Goal: Task Accomplishment & Management: Complete application form

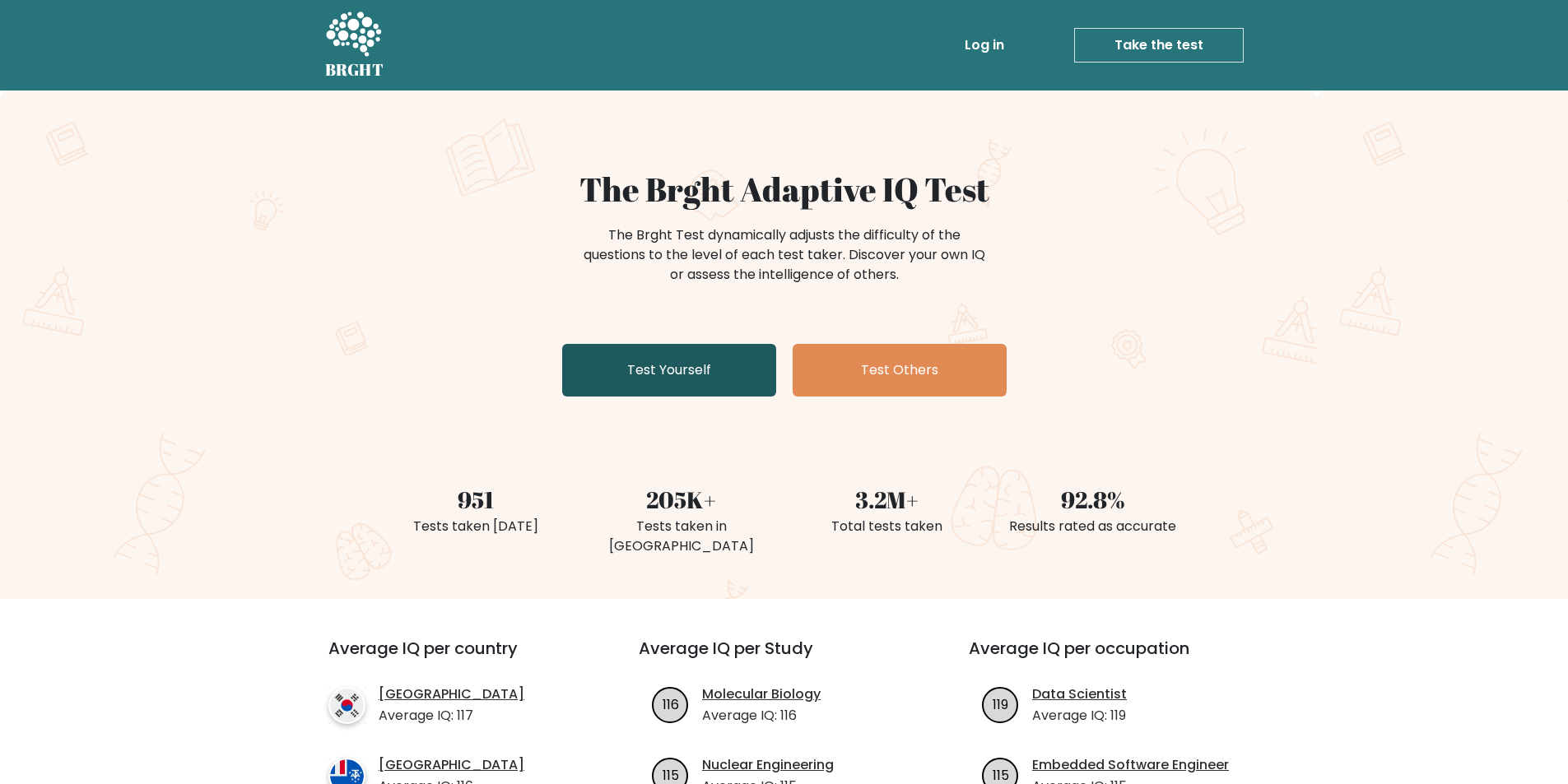
click at [653, 364] on link "Test Yourself" at bounding box center [669, 369] width 214 height 53
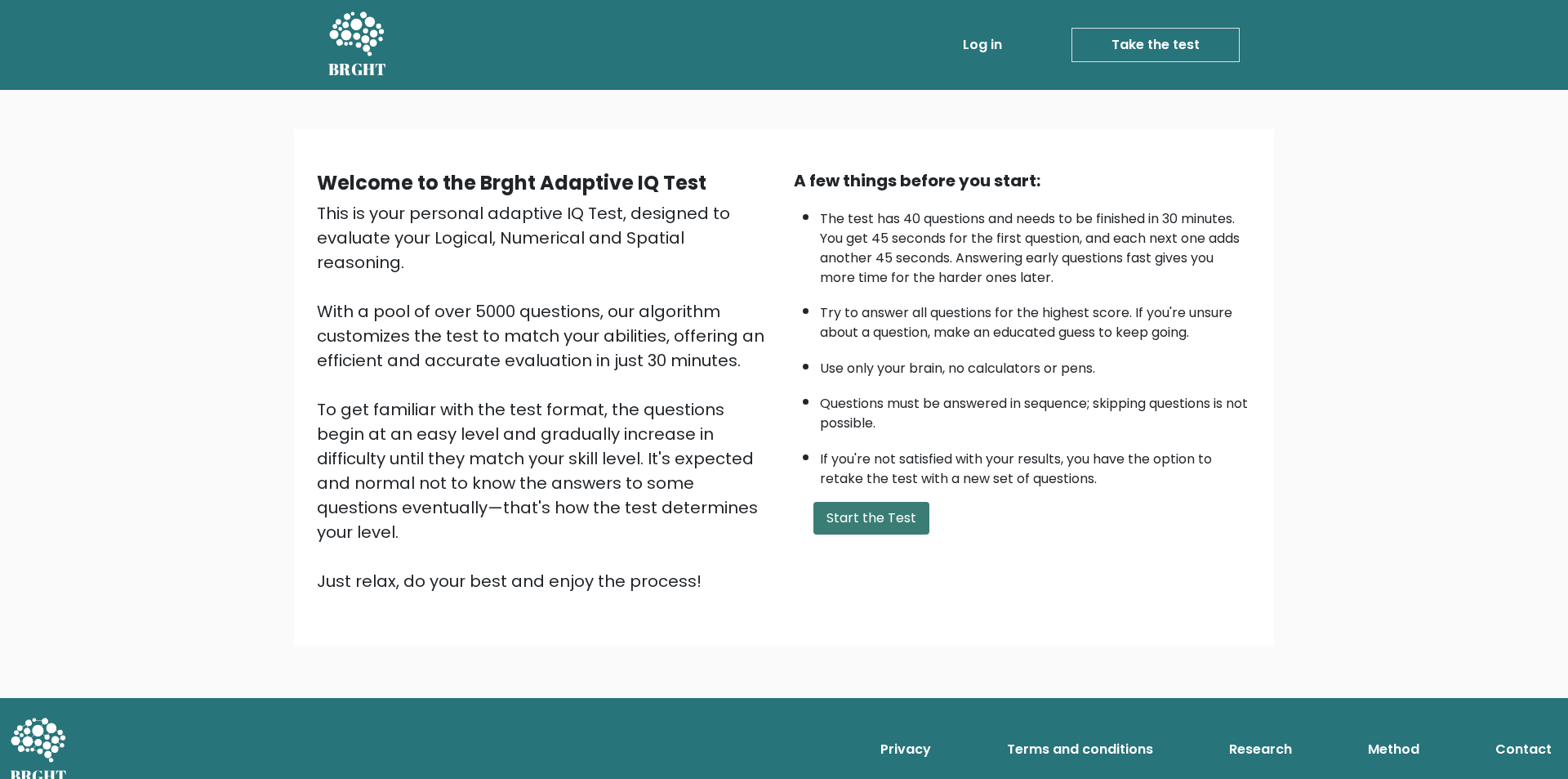
drag, startPoint x: 872, startPoint y: 512, endPoint x: 870, endPoint y: 503, distance: 9.2
click at [872, 511] on button "Start the Test" at bounding box center [871, 518] width 116 height 33
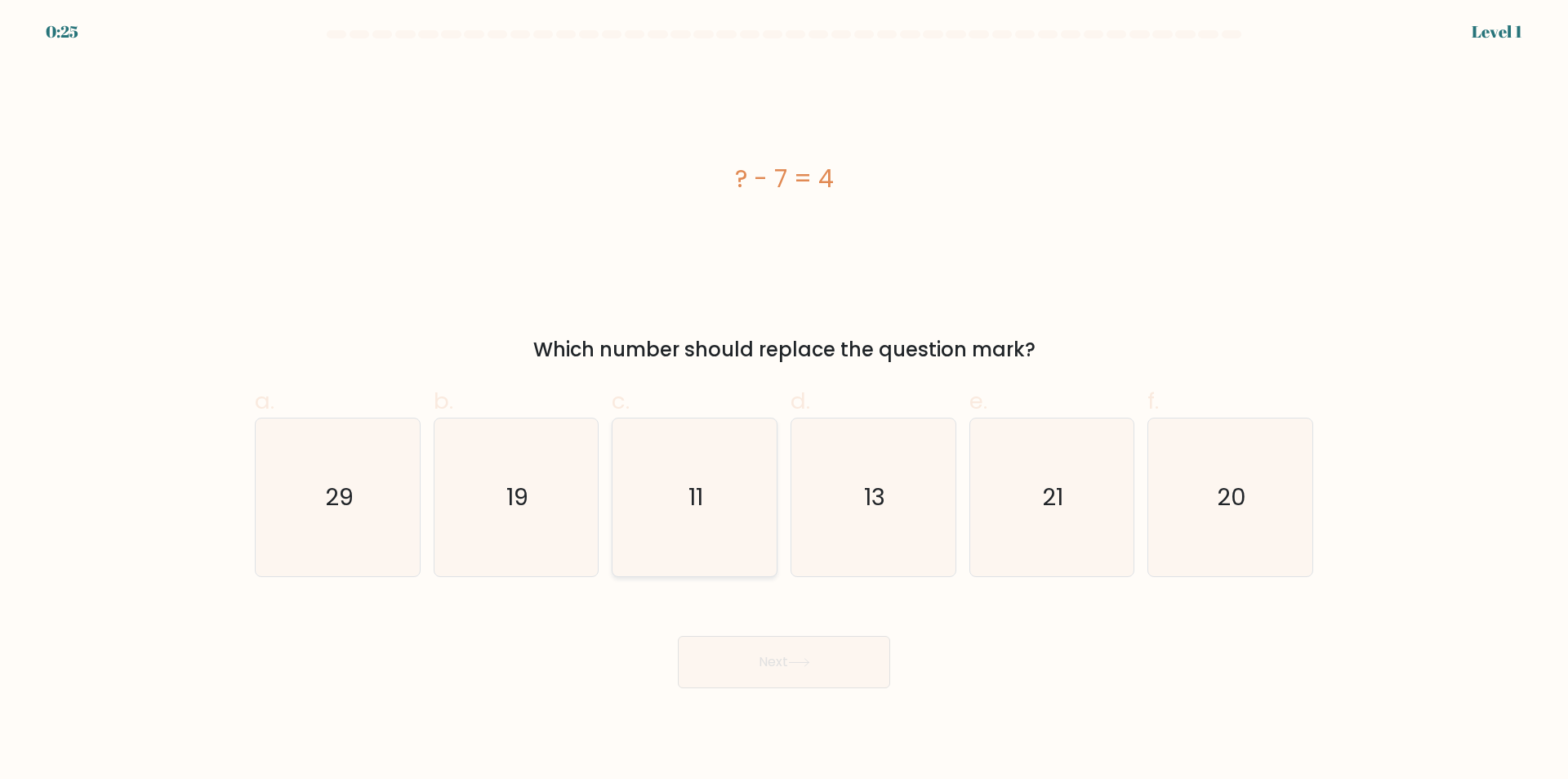
click at [707, 485] on icon "11" at bounding box center [694, 497] width 157 height 157
click at [784, 400] on input "c. 11" at bounding box center [784, 395] width 1 height 11
radio input "true"
click at [776, 635] on div "Next" at bounding box center [784, 643] width 1078 height 92
click at [777, 655] on button "Next" at bounding box center [784, 662] width 212 height 52
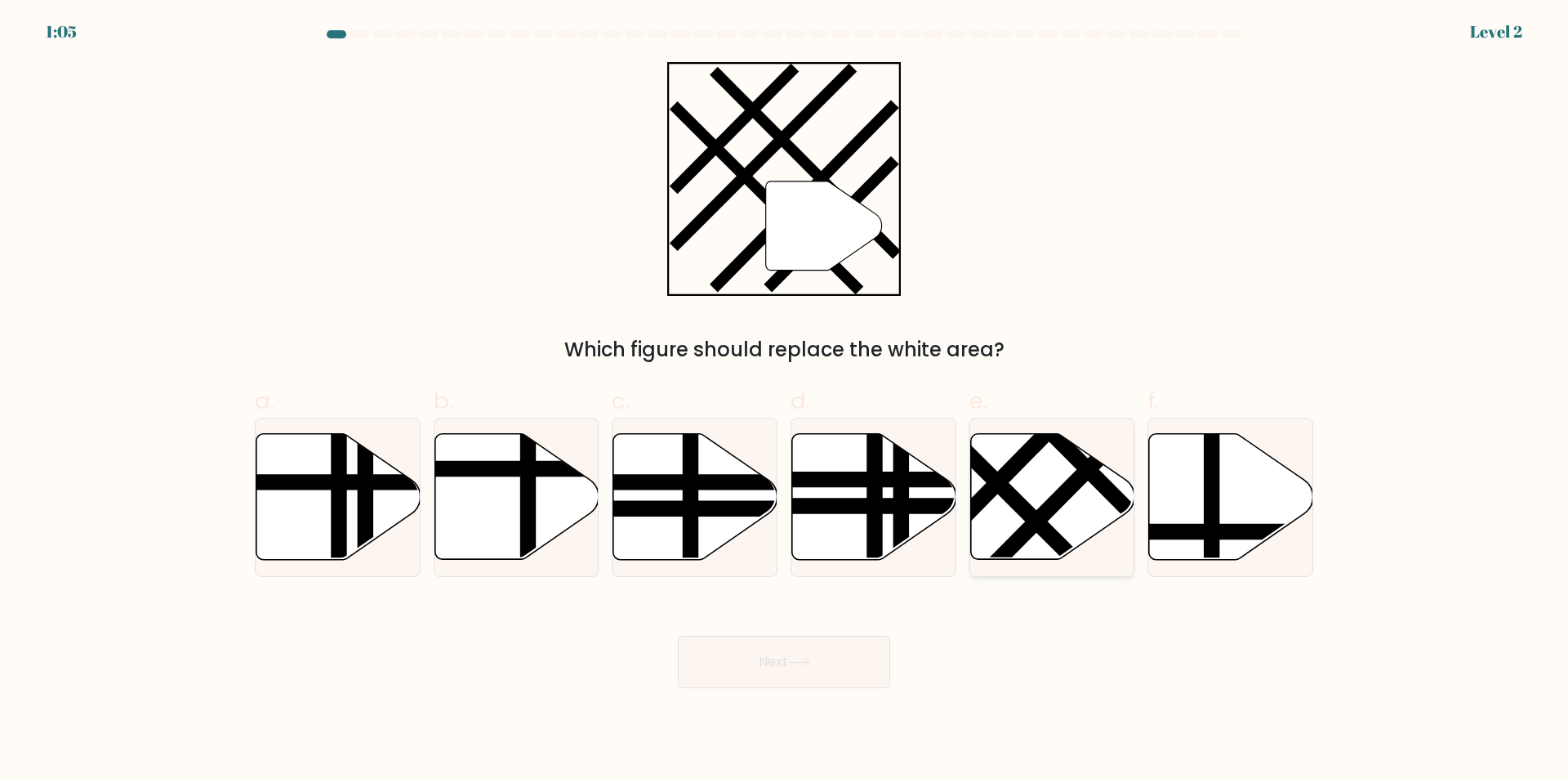
click at [1063, 516] on icon at bounding box center [1052, 496] width 164 height 125
click at [785, 400] on input "e." at bounding box center [784, 395] width 1 height 11
radio input "true"
click at [806, 654] on button "Next" at bounding box center [784, 662] width 212 height 52
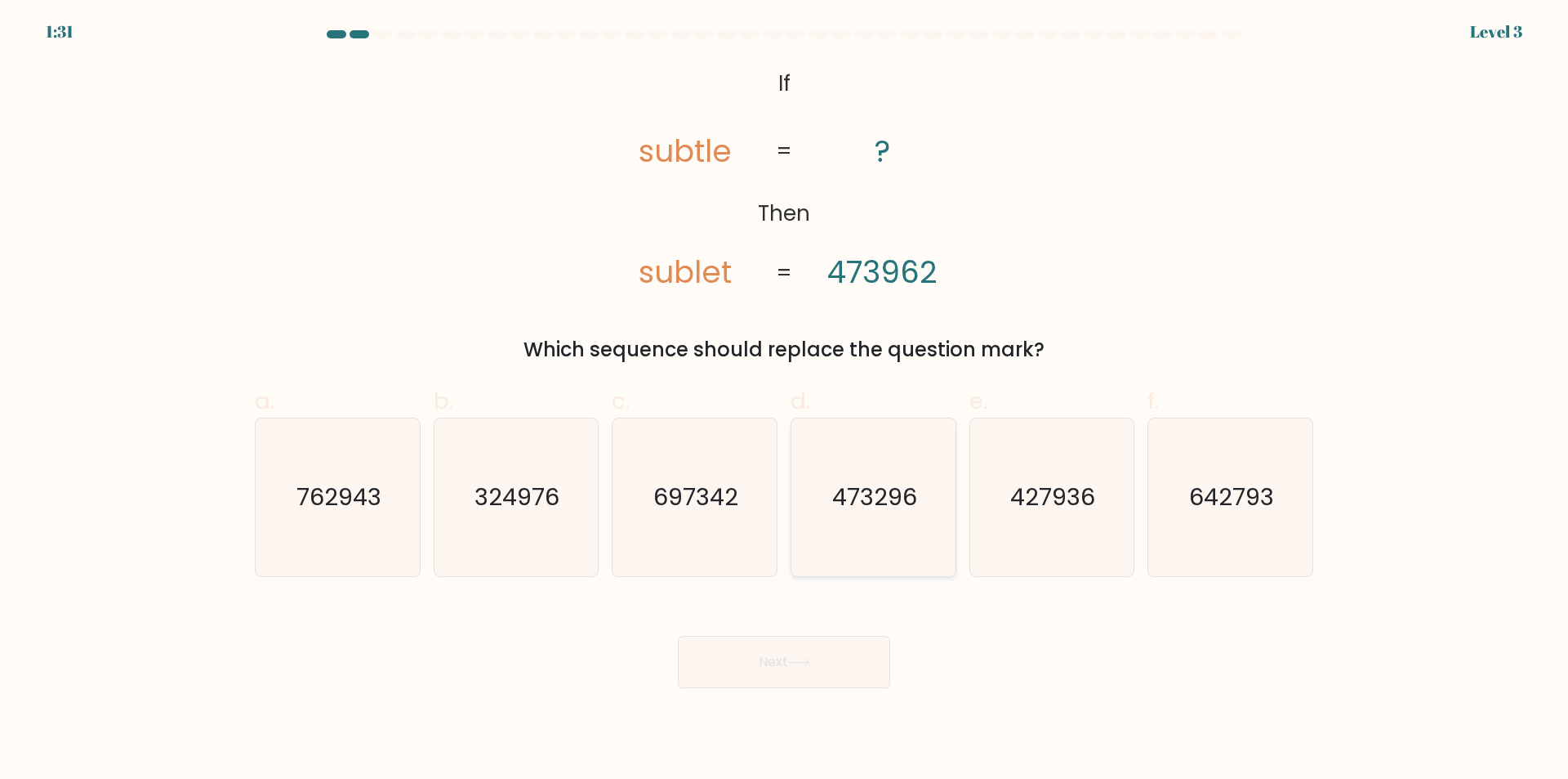
click at [887, 488] on text "473296" at bounding box center [875, 498] width 85 height 33
click at [785, 400] on input "d. 473296" at bounding box center [784, 395] width 1 height 11
radio input "true"
click at [803, 647] on button "Next" at bounding box center [784, 662] width 212 height 52
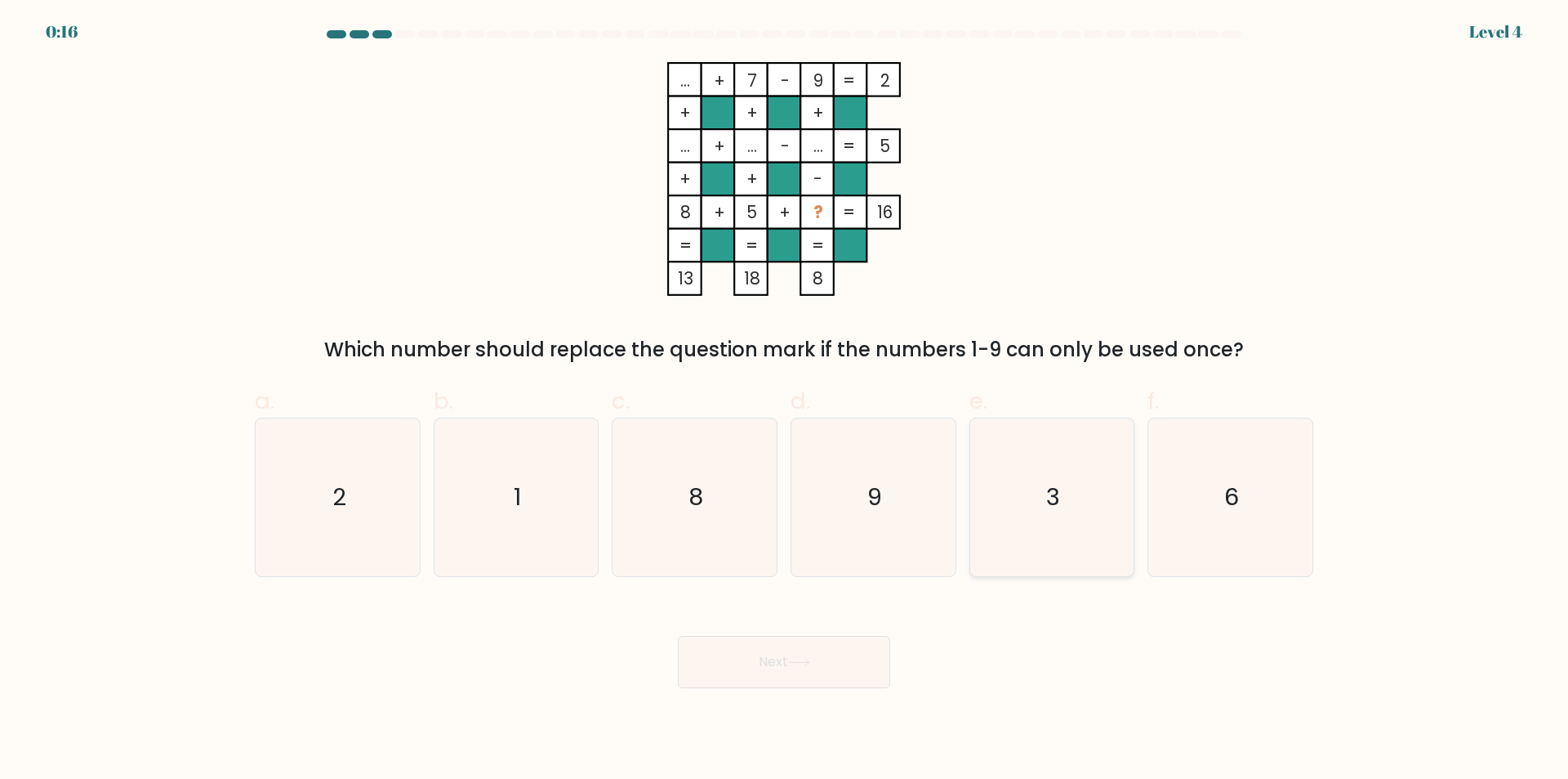
click at [1050, 453] on icon "3" at bounding box center [1051, 497] width 157 height 157
click at [785, 400] on input "e. 3" at bounding box center [784, 395] width 1 height 11
radio input "true"
click at [845, 653] on button "Next" at bounding box center [784, 662] width 212 height 52
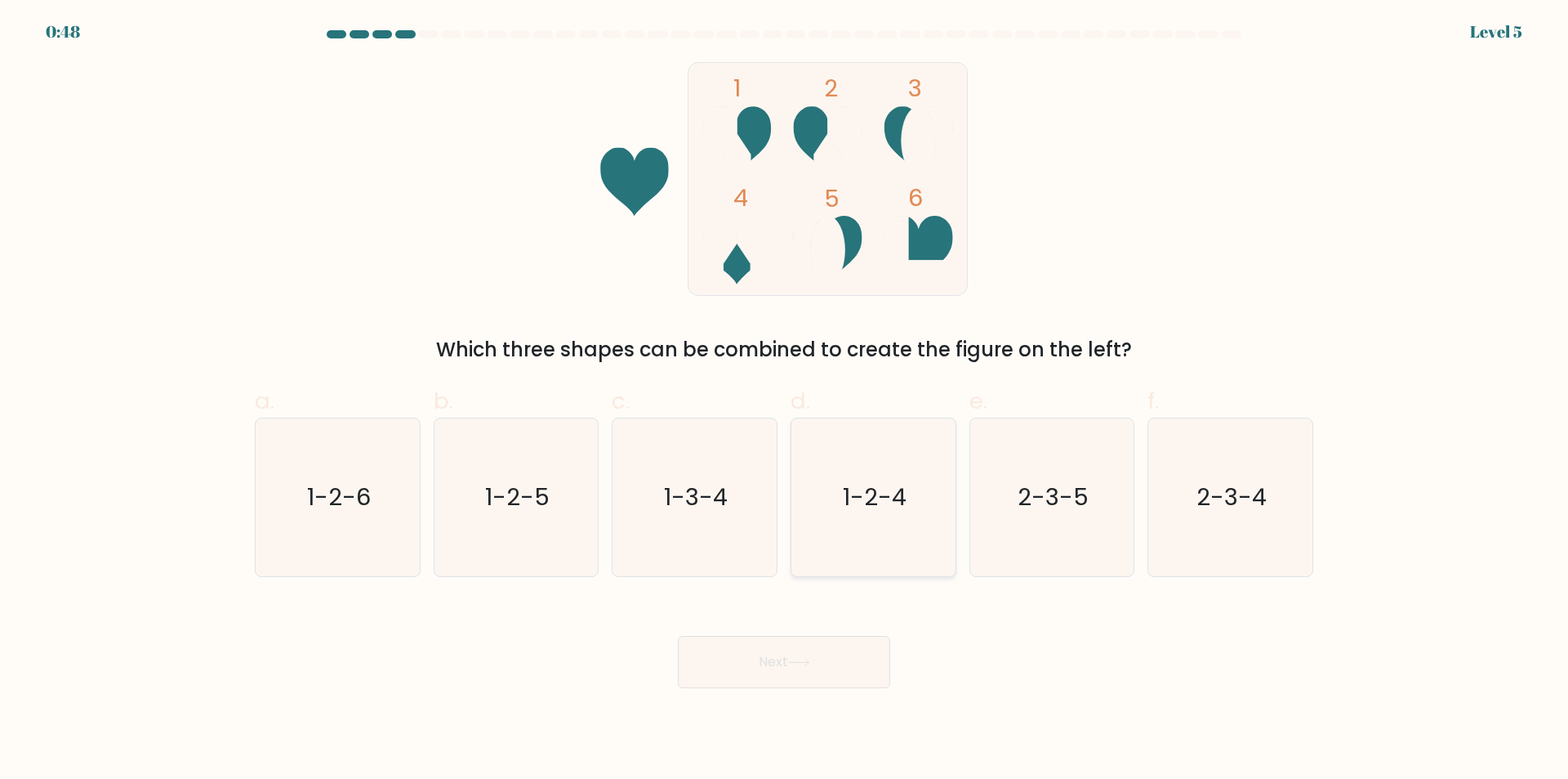
click at [873, 530] on icon "1-2-4" at bounding box center [874, 497] width 157 height 157
click at [785, 400] on input "d. 1-2-4" at bounding box center [784, 395] width 1 height 11
radio input "true"
click at [857, 671] on button "Next" at bounding box center [784, 662] width 212 height 52
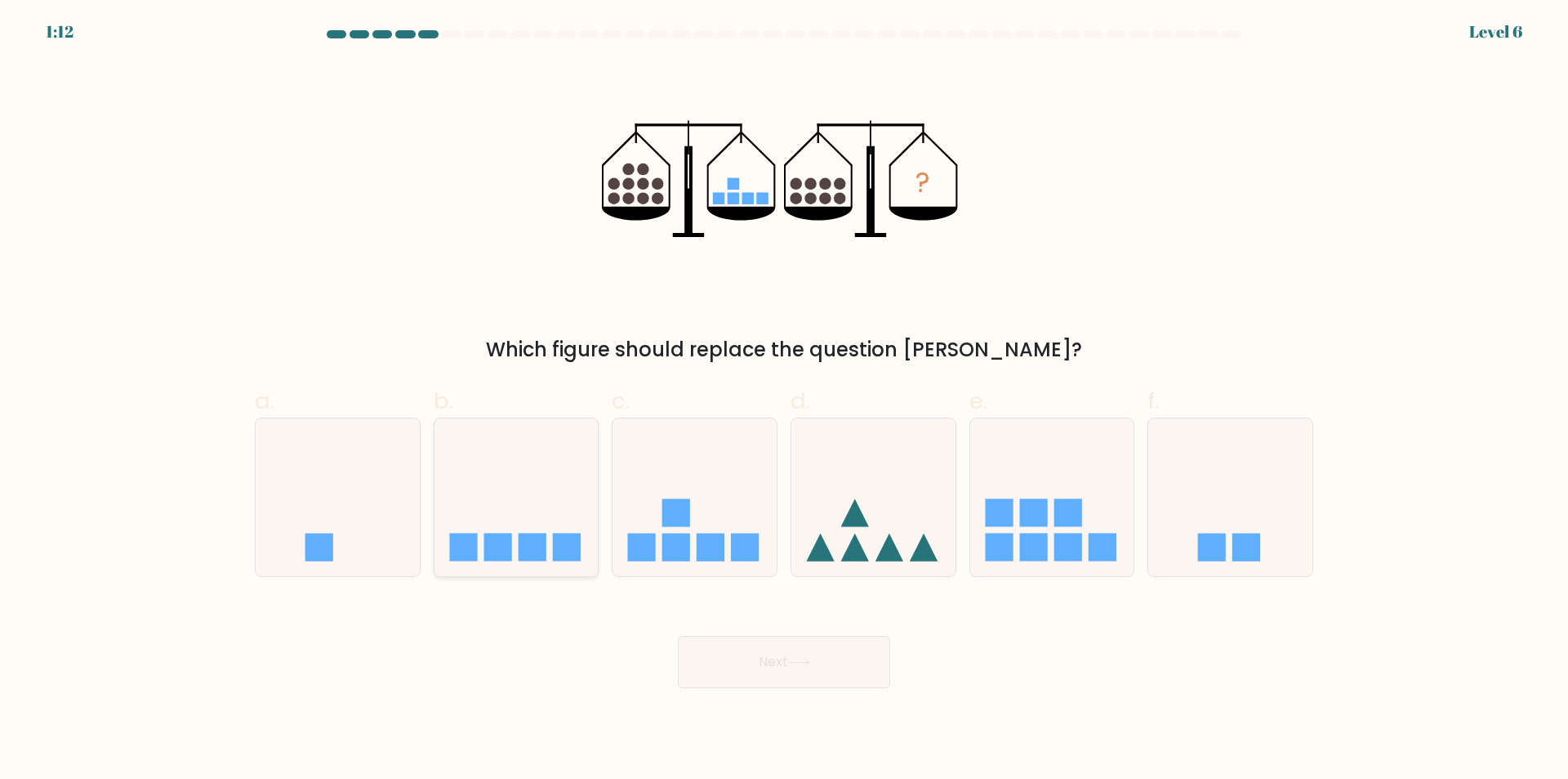
click at [456, 479] on icon at bounding box center [516, 498] width 164 height 135
click at [784, 400] on input "b." at bounding box center [784, 395] width 1 height 11
radio input "true"
click at [819, 666] on button "Next" at bounding box center [784, 662] width 212 height 52
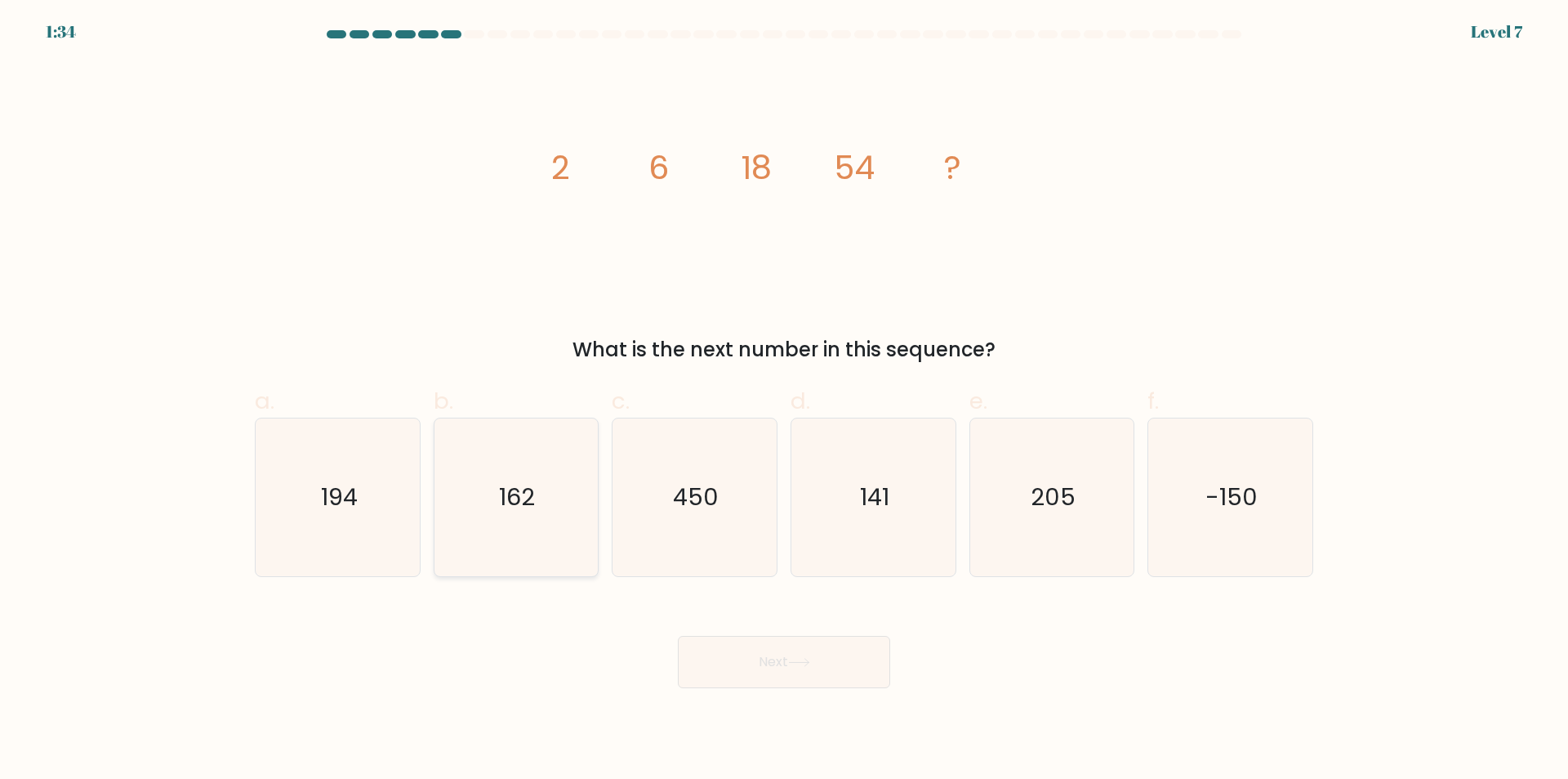
click at [551, 487] on icon "162" at bounding box center [516, 497] width 157 height 157
click at [784, 400] on input "b. 162" at bounding box center [784, 395] width 1 height 11
radio input "true"
click at [699, 651] on button "Next" at bounding box center [784, 662] width 212 height 52
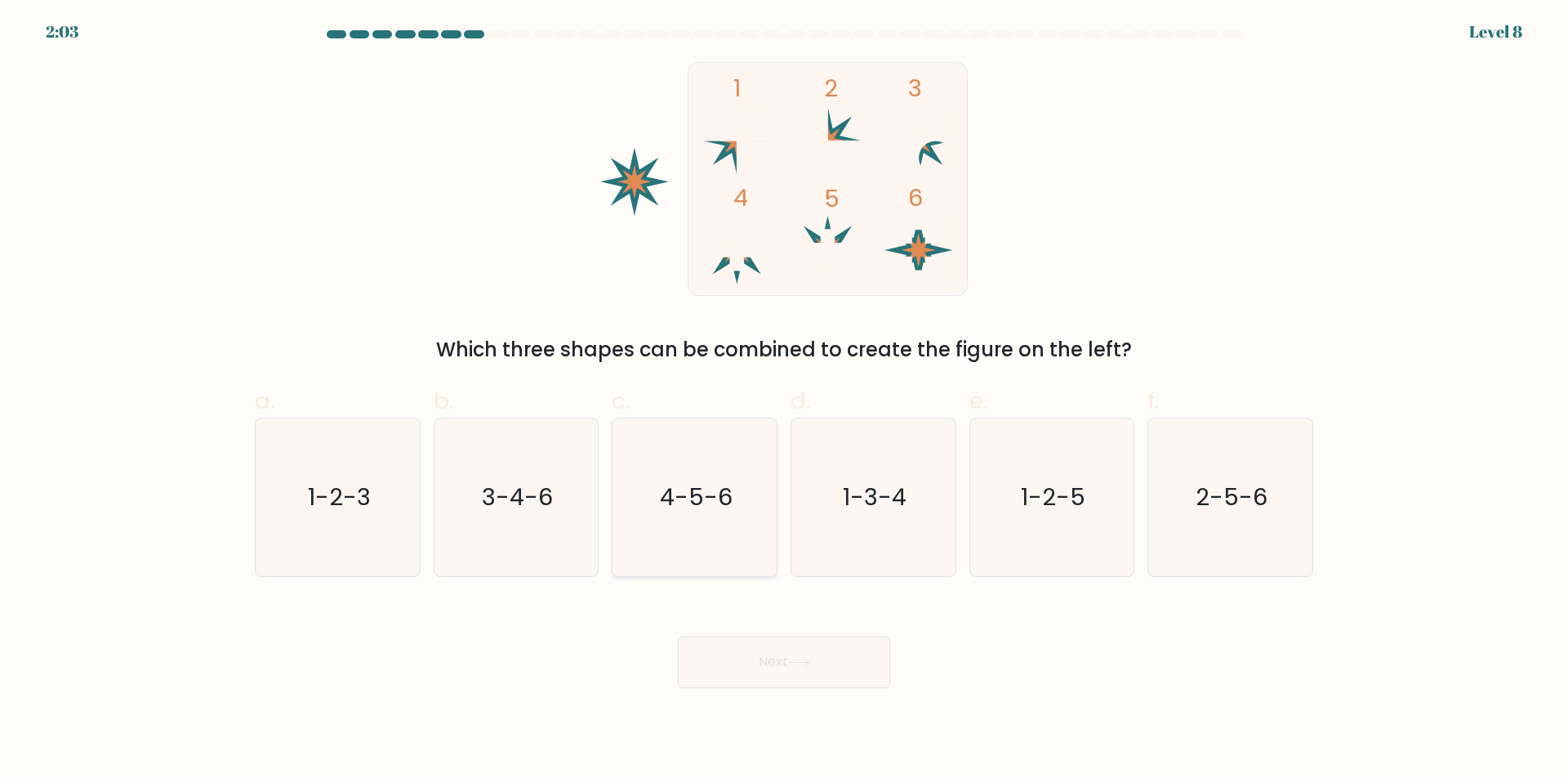
click at [674, 492] on text "4-5-6" at bounding box center [695, 498] width 72 height 33
click at [784, 400] on input "c. 4-5-6" at bounding box center [784, 395] width 1 height 11
radio input "true"
click at [822, 681] on button "Next" at bounding box center [784, 662] width 212 height 52
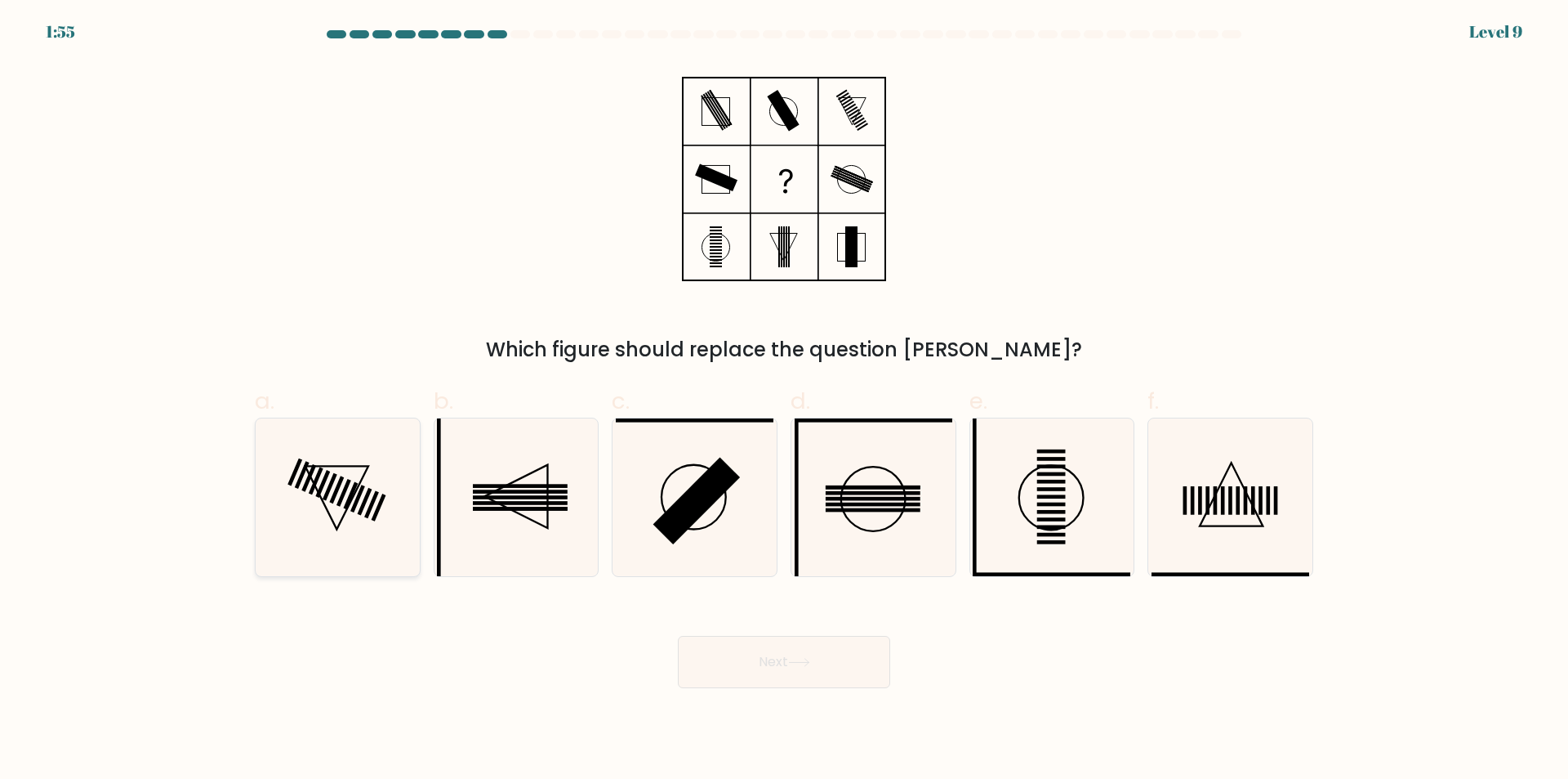
click at [377, 543] on icon at bounding box center [338, 497] width 157 height 157
click at [784, 400] on input "a." at bounding box center [784, 395] width 1 height 11
radio input "true"
click at [735, 687] on button "Next" at bounding box center [784, 662] width 212 height 52
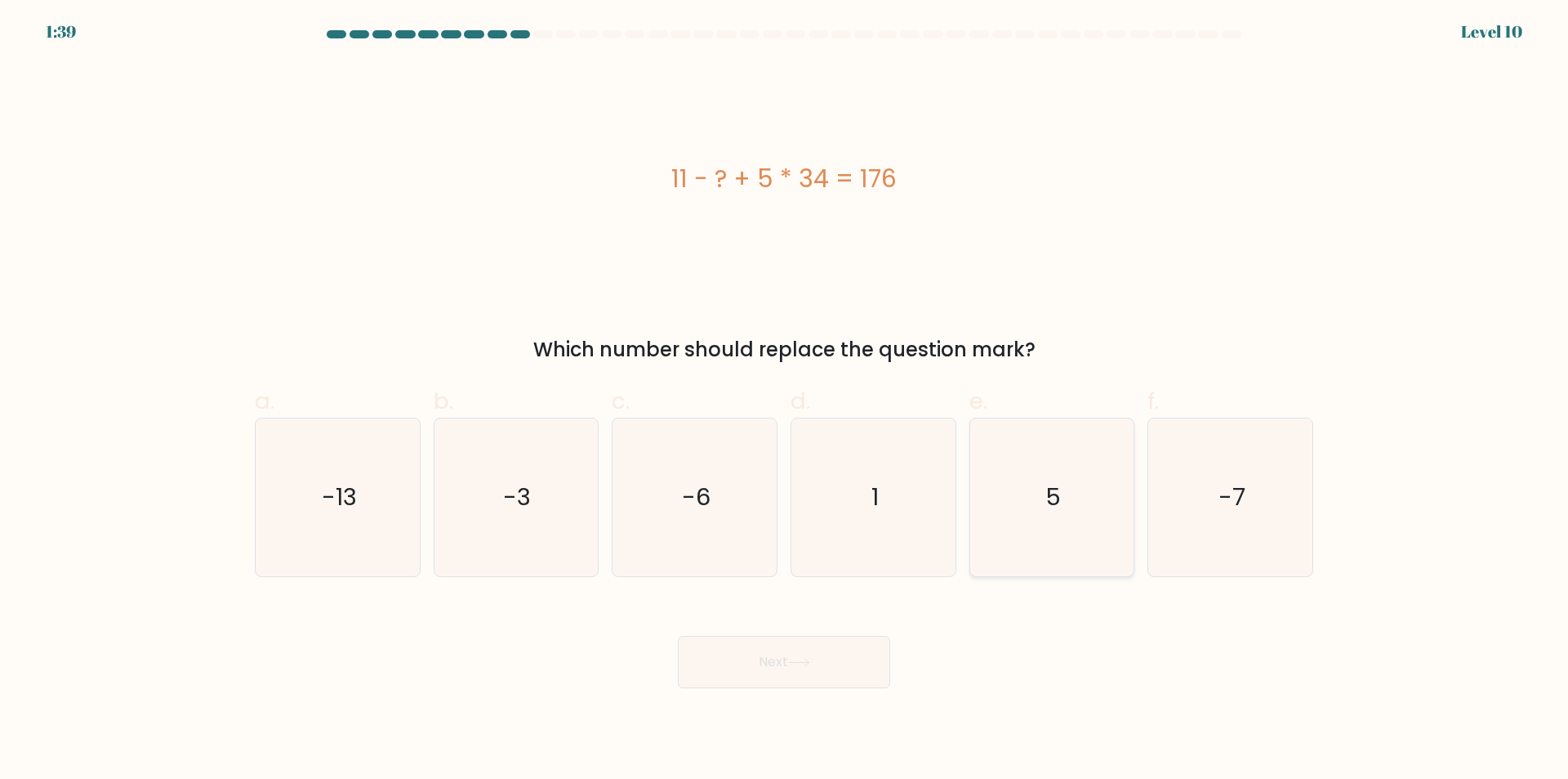
click at [1071, 514] on icon "5" at bounding box center [1051, 497] width 157 height 157
click at [785, 400] on input "e. 5" at bounding box center [784, 395] width 1 height 11
radio input "true"
click at [815, 655] on button "Next" at bounding box center [784, 662] width 212 height 52
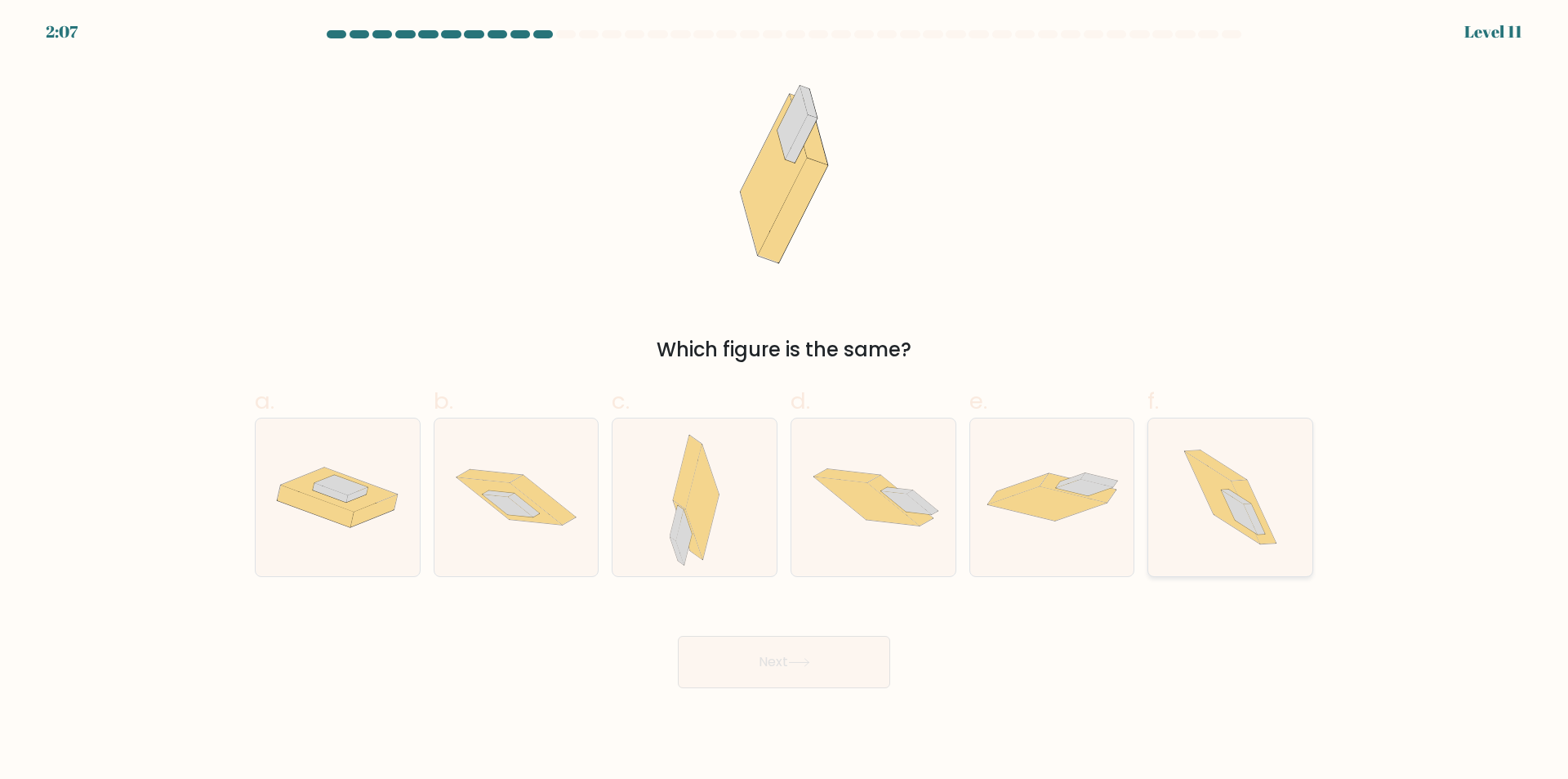
click at [1263, 518] on icon at bounding box center [1253, 513] width 45 height 64
click at [785, 400] on input "f." at bounding box center [784, 395] width 1 height 11
radio input "true"
click at [866, 672] on button "Next" at bounding box center [784, 662] width 212 height 52
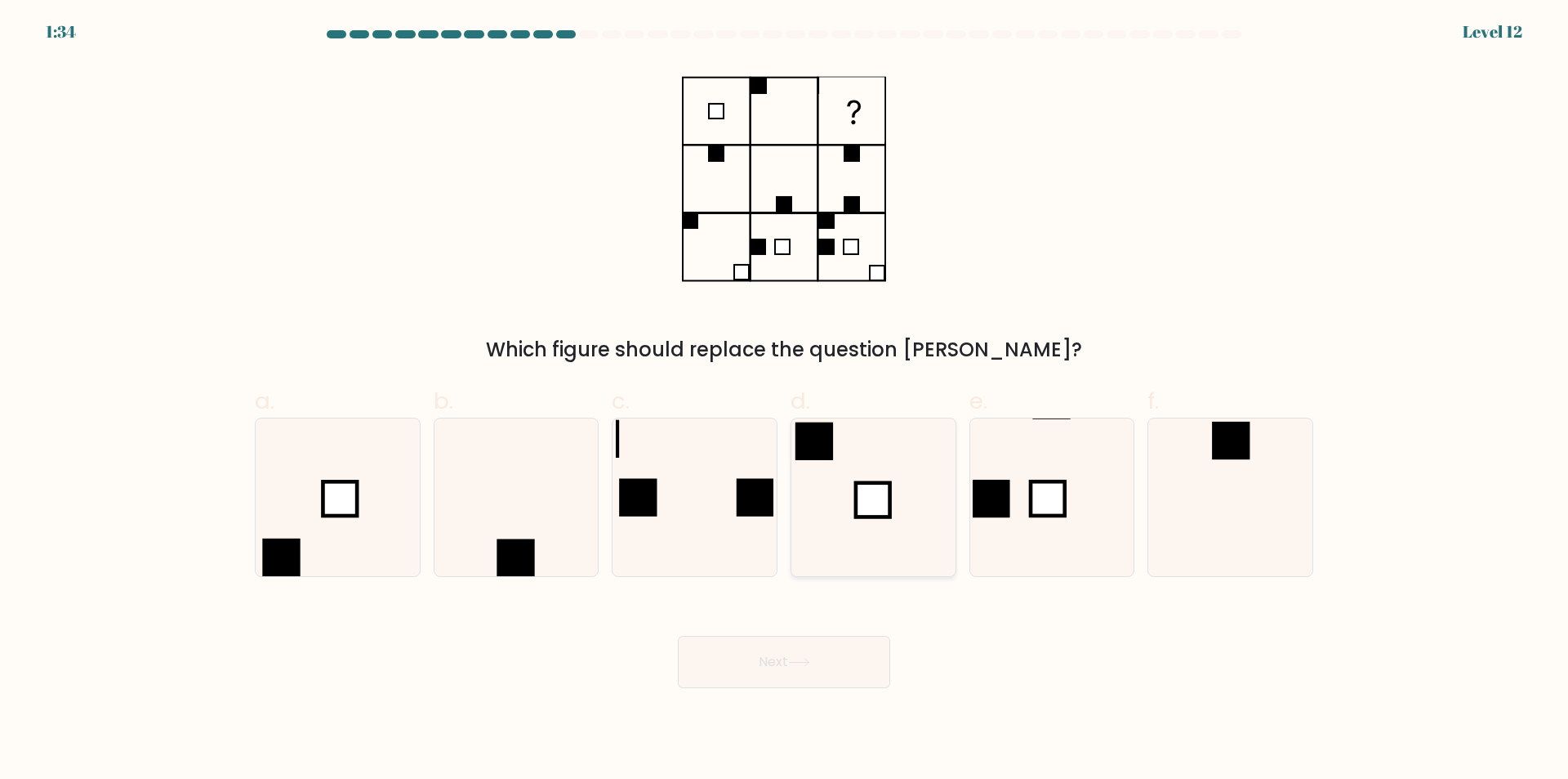
click at [868, 471] on icon at bounding box center [874, 497] width 157 height 157
click at [785, 400] on input "d." at bounding box center [784, 395] width 1 height 11
radio input "true"
click at [803, 674] on button "Next" at bounding box center [784, 662] width 212 height 52
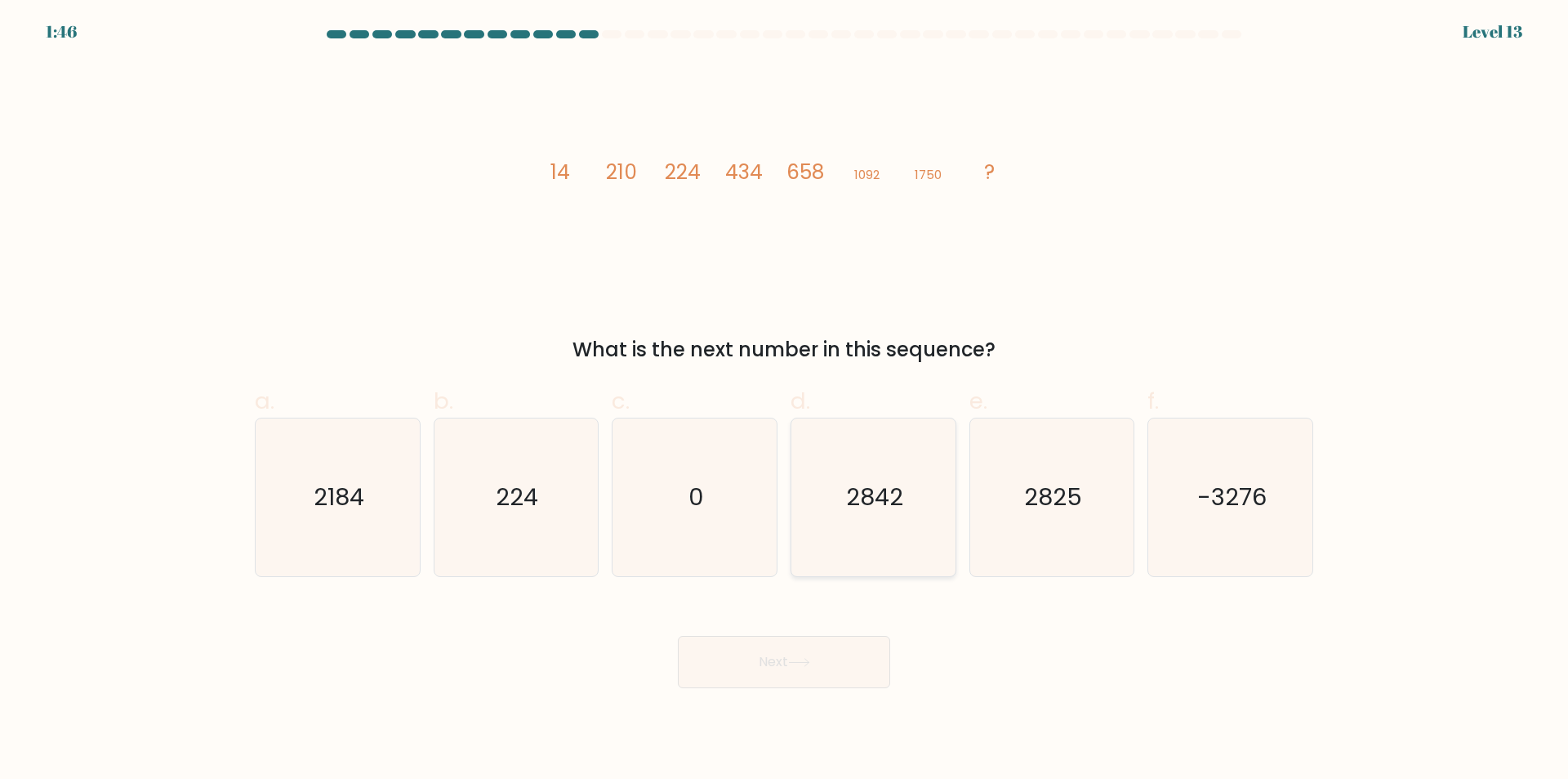
click at [850, 524] on icon "2842" at bounding box center [874, 497] width 157 height 157
click at [785, 400] on input "d. 2842" at bounding box center [784, 395] width 1 height 11
radio input "true"
click at [844, 641] on button "Next" at bounding box center [784, 662] width 212 height 52
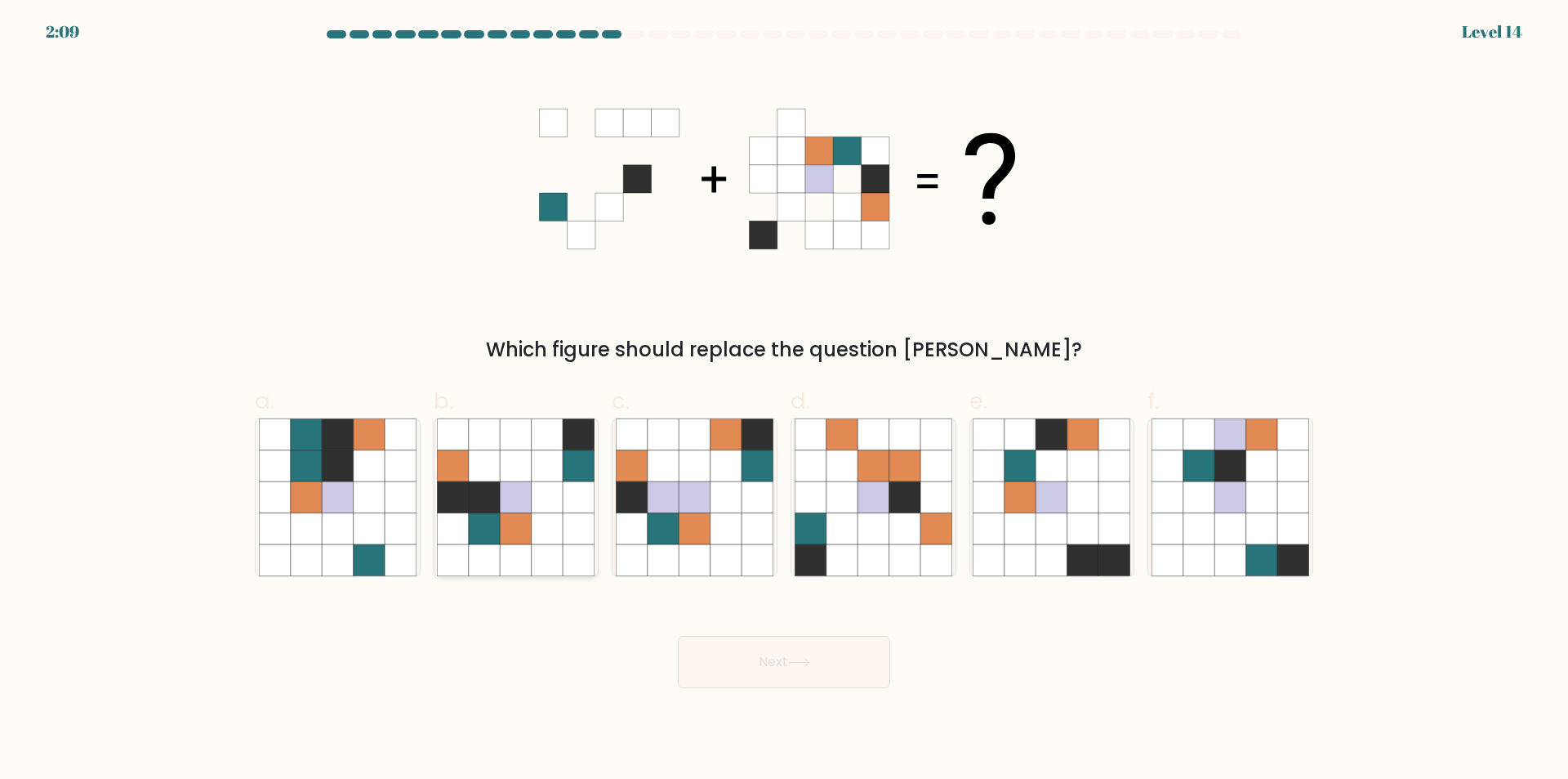
click at [497, 508] on icon at bounding box center [484, 497] width 31 height 31
click at [784, 400] on input "b." at bounding box center [784, 395] width 1 height 11
radio input "true"
click at [504, 497] on icon at bounding box center [516, 498] width 31 height 31
click at [784, 400] on input "b." at bounding box center [784, 395] width 1 height 11
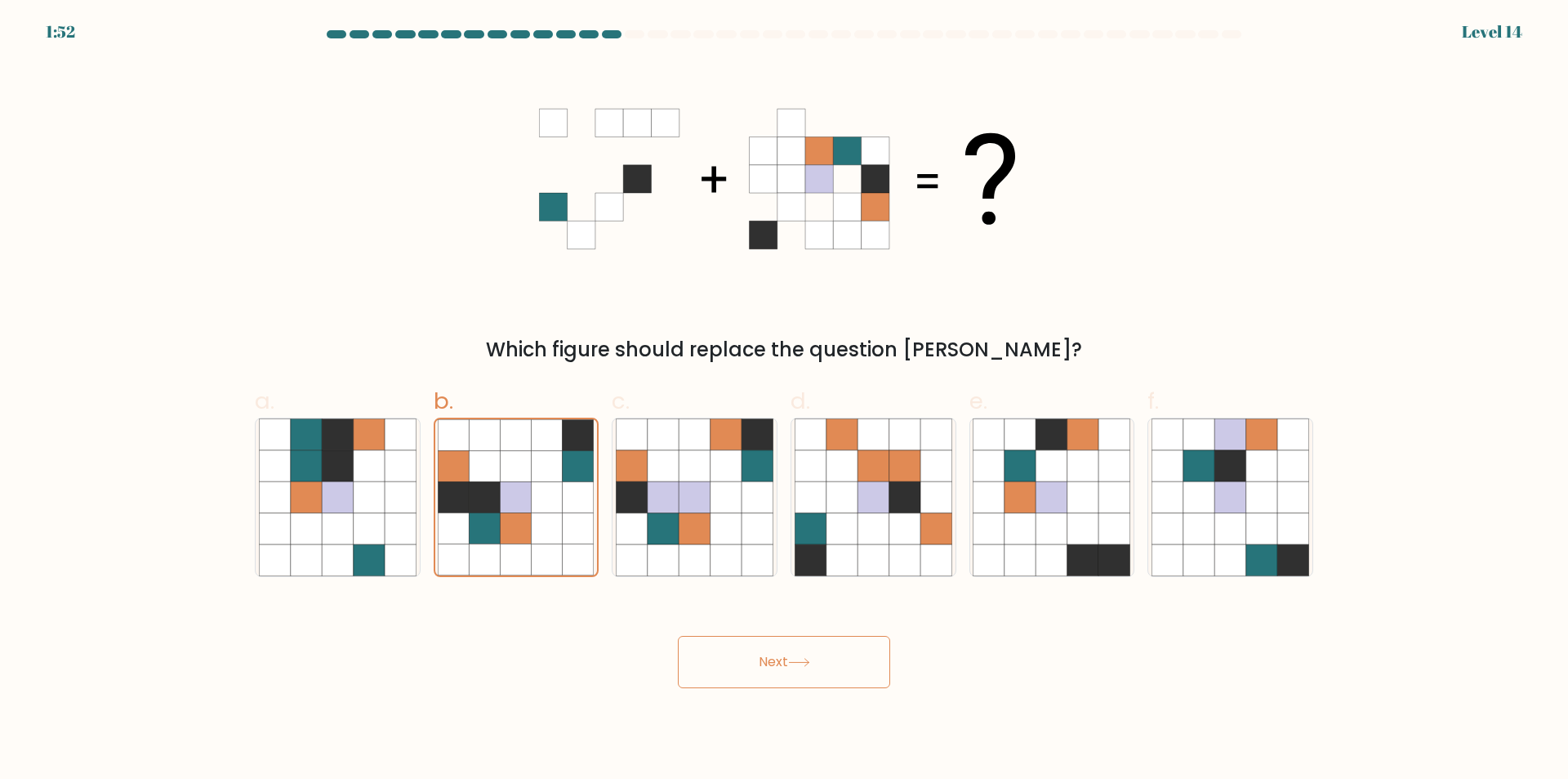
click at [809, 676] on button "Next" at bounding box center [784, 662] width 212 height 52
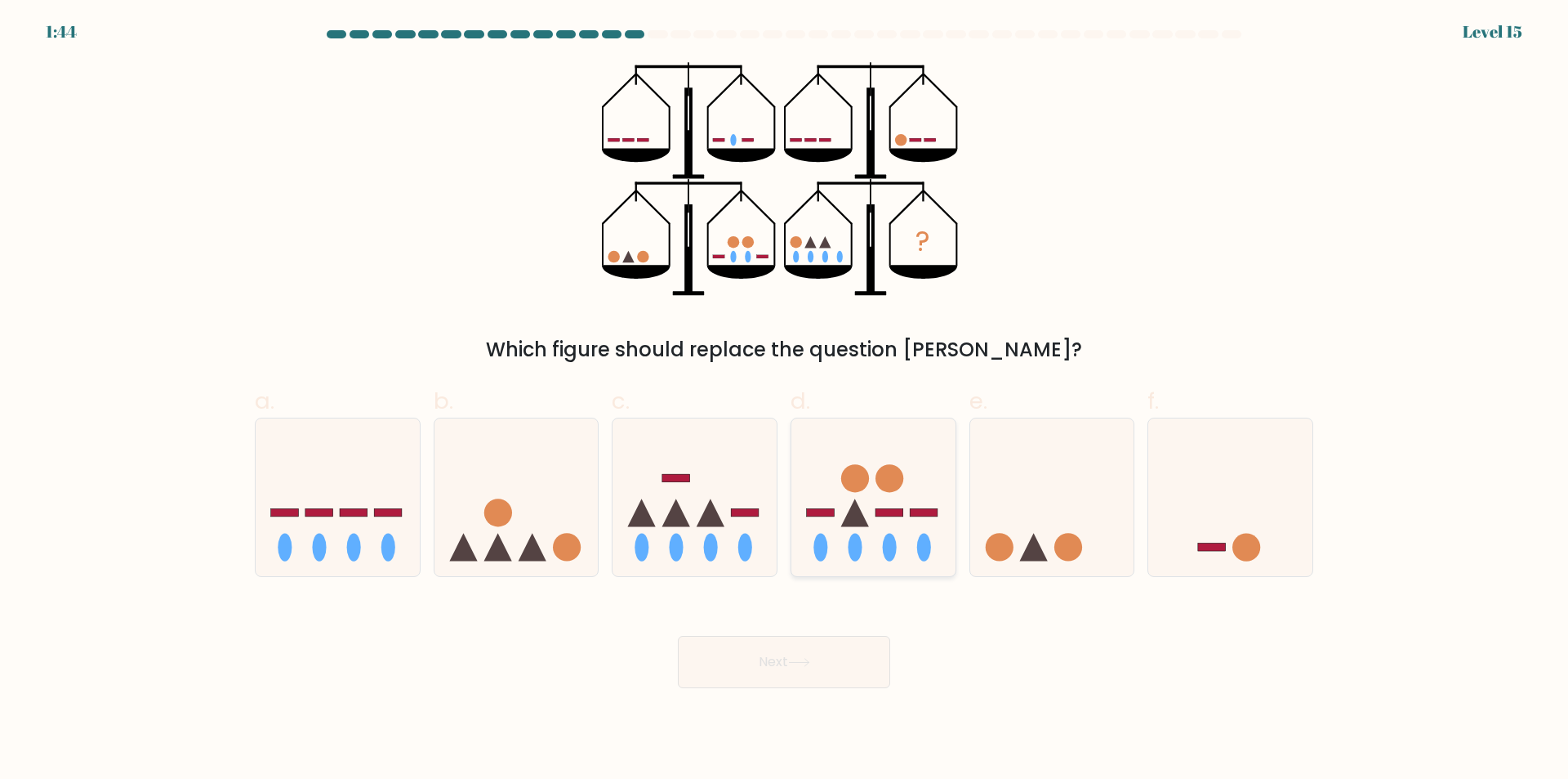
click at [841, 464] on icon at bounding box center [873, 498] width 164 height 135
click at [785, 400] on input "d." at bounding box center [784, 395] width 1 height 11
radio input "true"
click at [878, 640] on button "Next" at bounding box center [784, 662] width 212 height 52
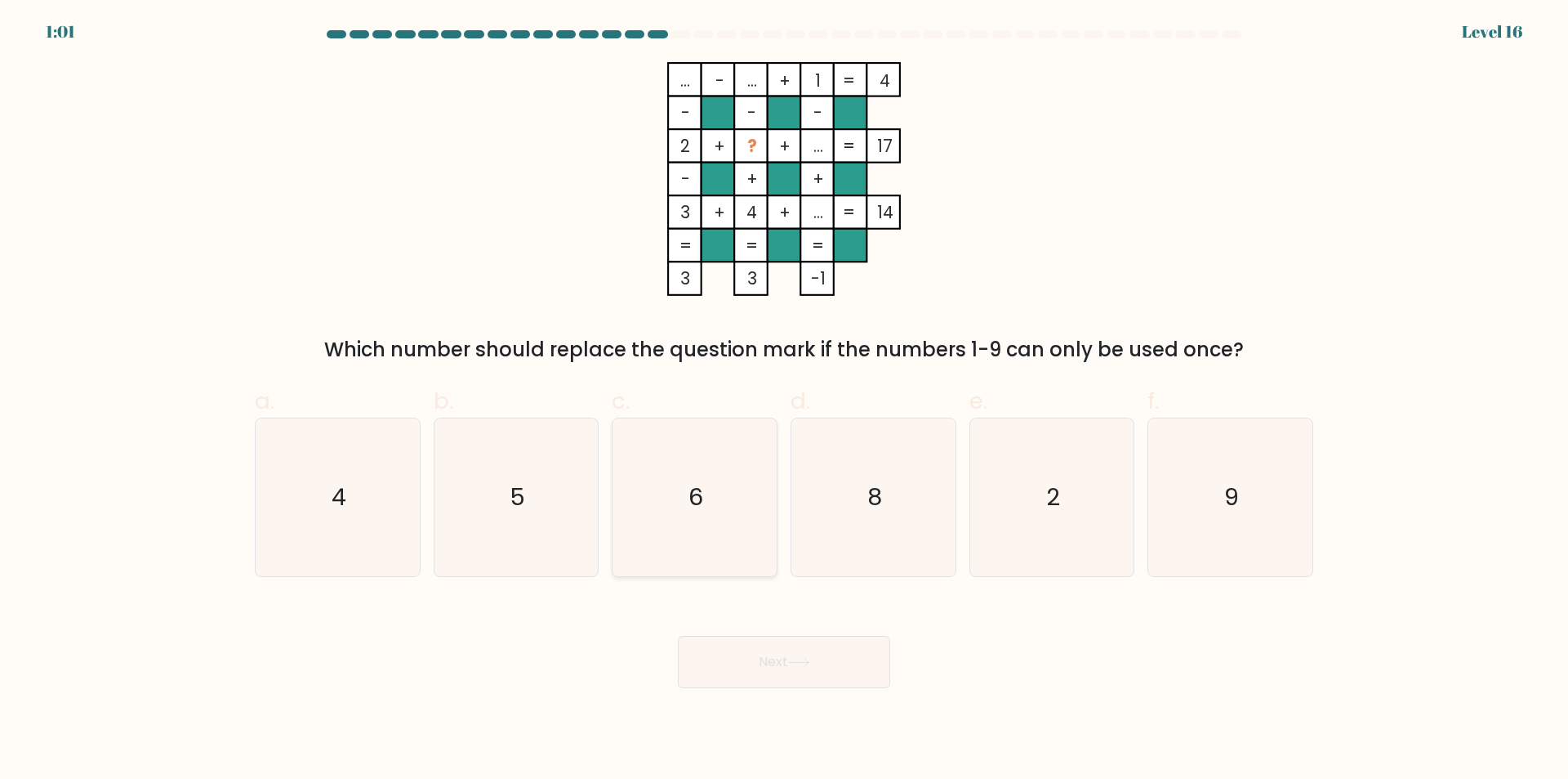
click at [711, 540] on icon "6" at bounding box center [694, 497] width 157 height 157
click at [784, 400] on input "c. 6" at bounding box center [784, 395] width 1 height 11
radio input "true"
click at [758, 659] on button "Next" at bounding box center [784, 662] width 212 height 52
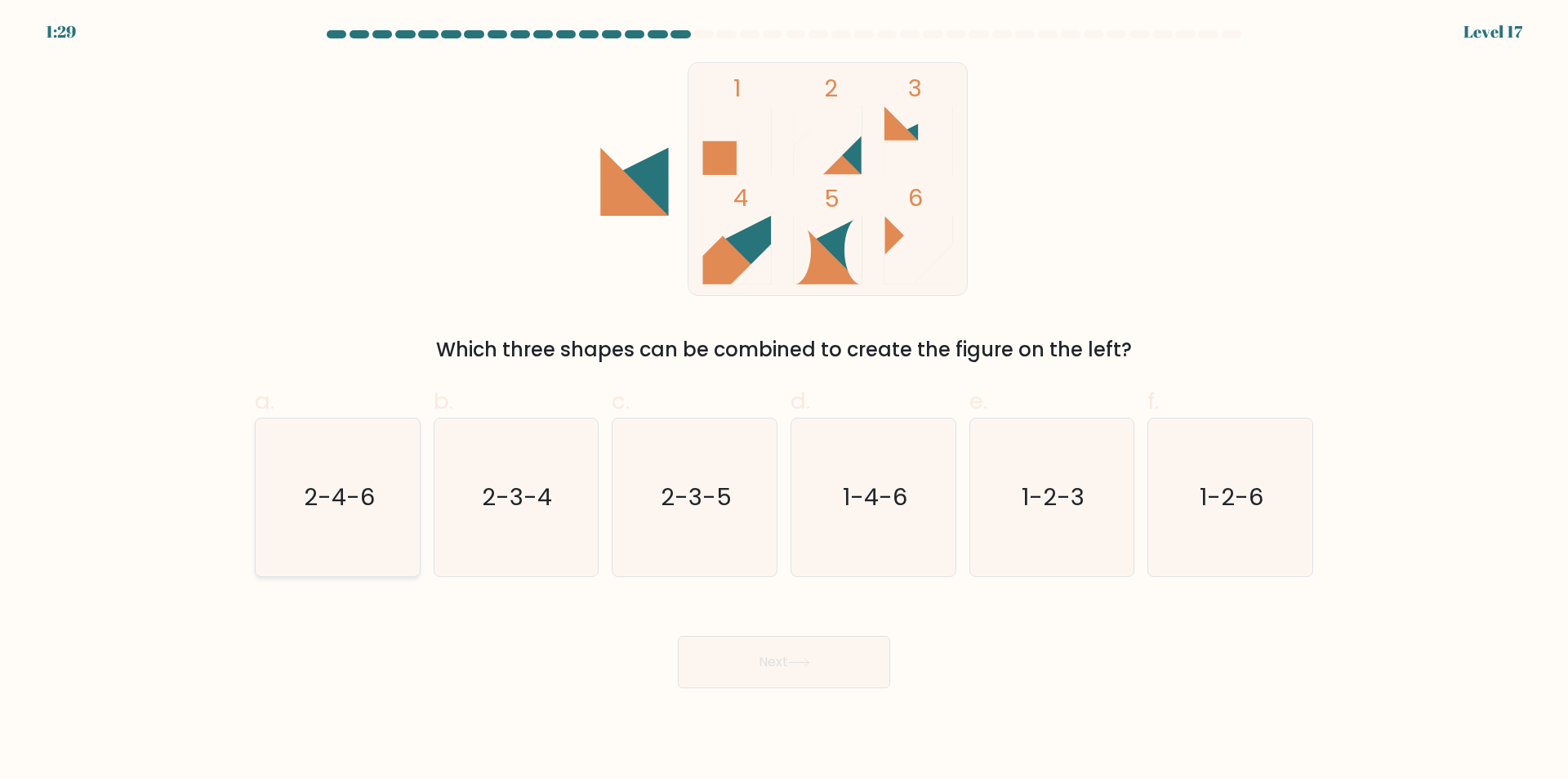
click at [370, 506] on text "2-4-6" at bounding box center [339, 498] width 71 height 33
click at [784, 400] on input "a. 2-4-6" at bounding box center [784, 395] width 1 height 11
radio input "true"
click at [823, 683] on button "Next" at bounding box center [784, 662] width 212 height 52
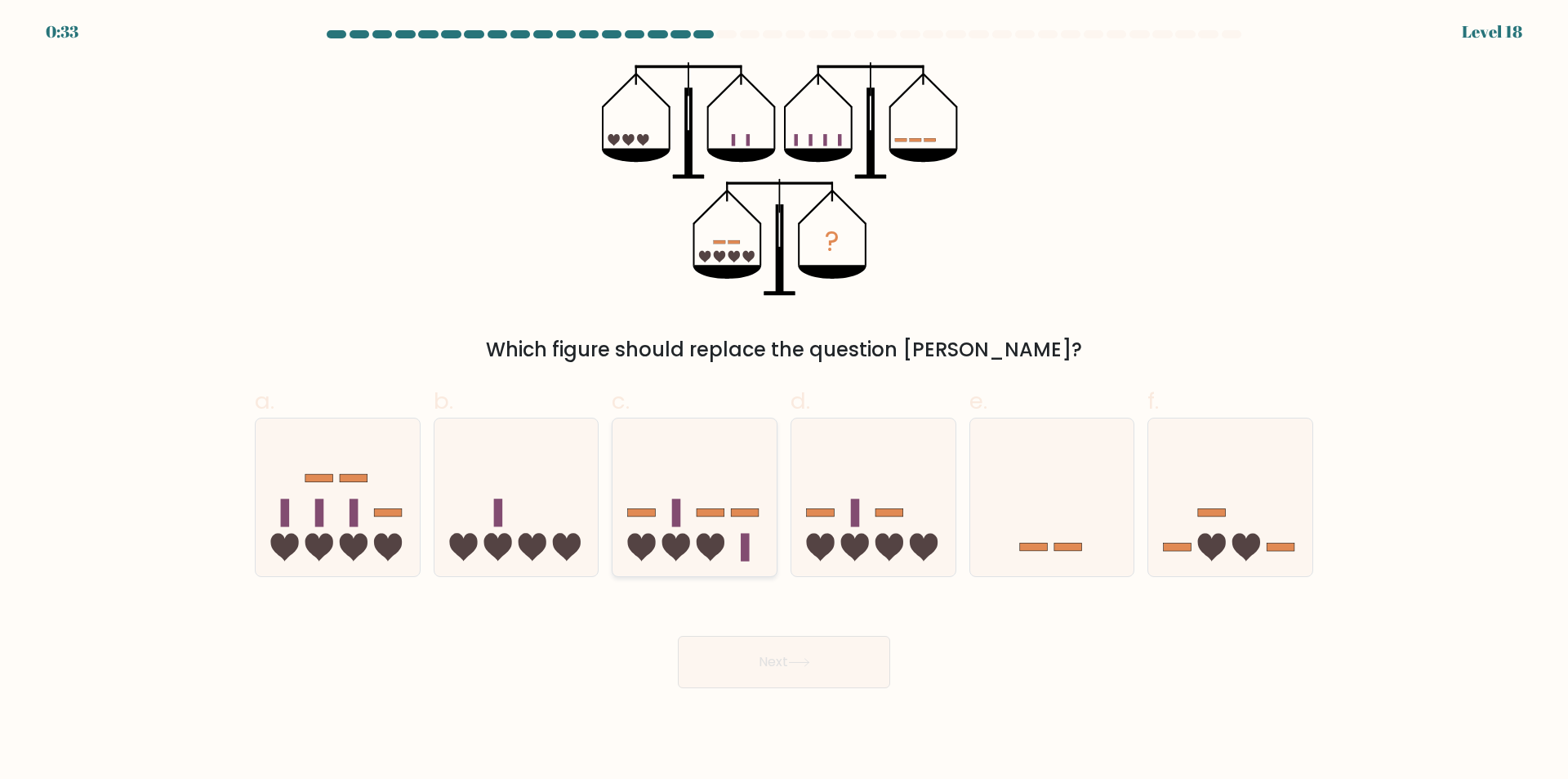
click at [726, 550] on icon at bounding box center [694, 498] width 164 height 135
click at [784, 400] on input "c." at bounding box center [784, 395] width 1 height 11
radio input "true"
click at [745, 654] on button "Next" at bounding box center [784, 662] width 212 height 52
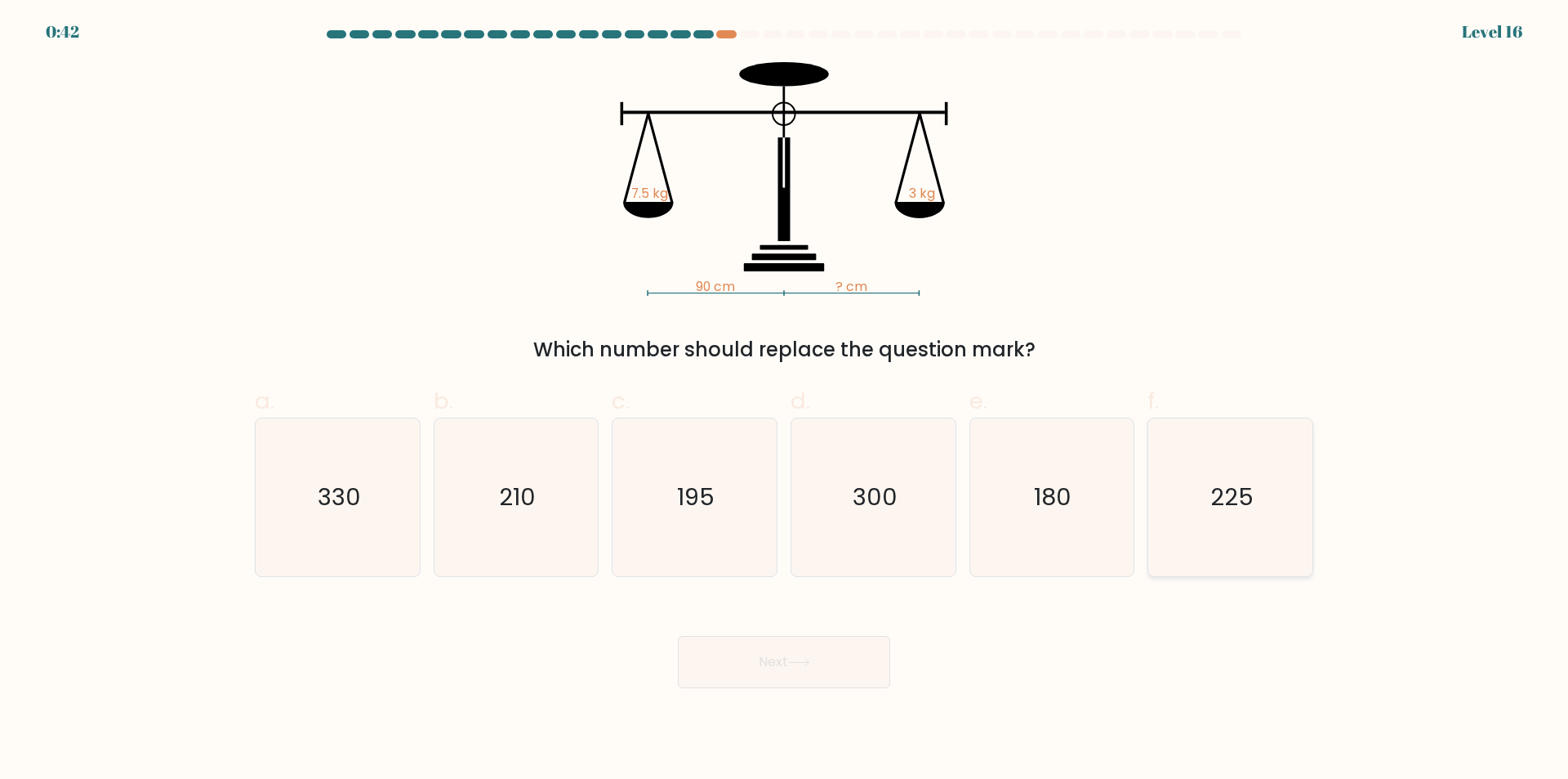
click at [1214, 510] on text "225" at bounding box center [1231, 498] width 43 height 33
click at [785, 400] on input "f. 225" at bounding box center [784, 395] width 1 height 11
radio input "true"
click at [773, 629] on div "Next" at bounding box center [784, 643] width 1078 height 92
click at [783, 673] on button "Next" at bounding box center [784, 662] width 212 height 52
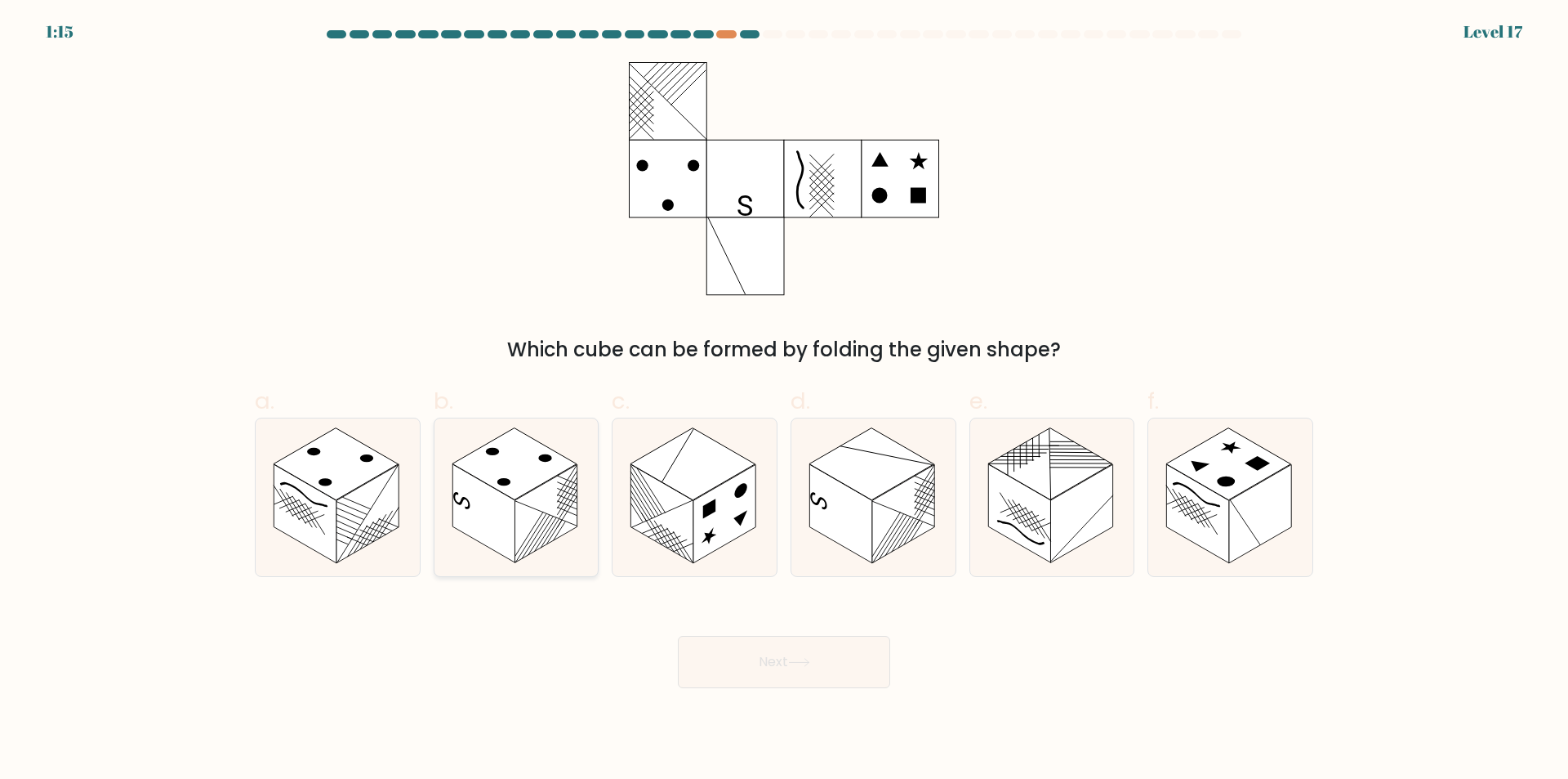
click at [566, 492] on rect at bounding box center [545, 514] width 62 height 99
click at [784, 400] on input "b." at bounding box center [784, 395] width 1 height 11
radio input "true"
click at [796, 673] on button "Next" at bounding box center [784, 662] width 212 height 52
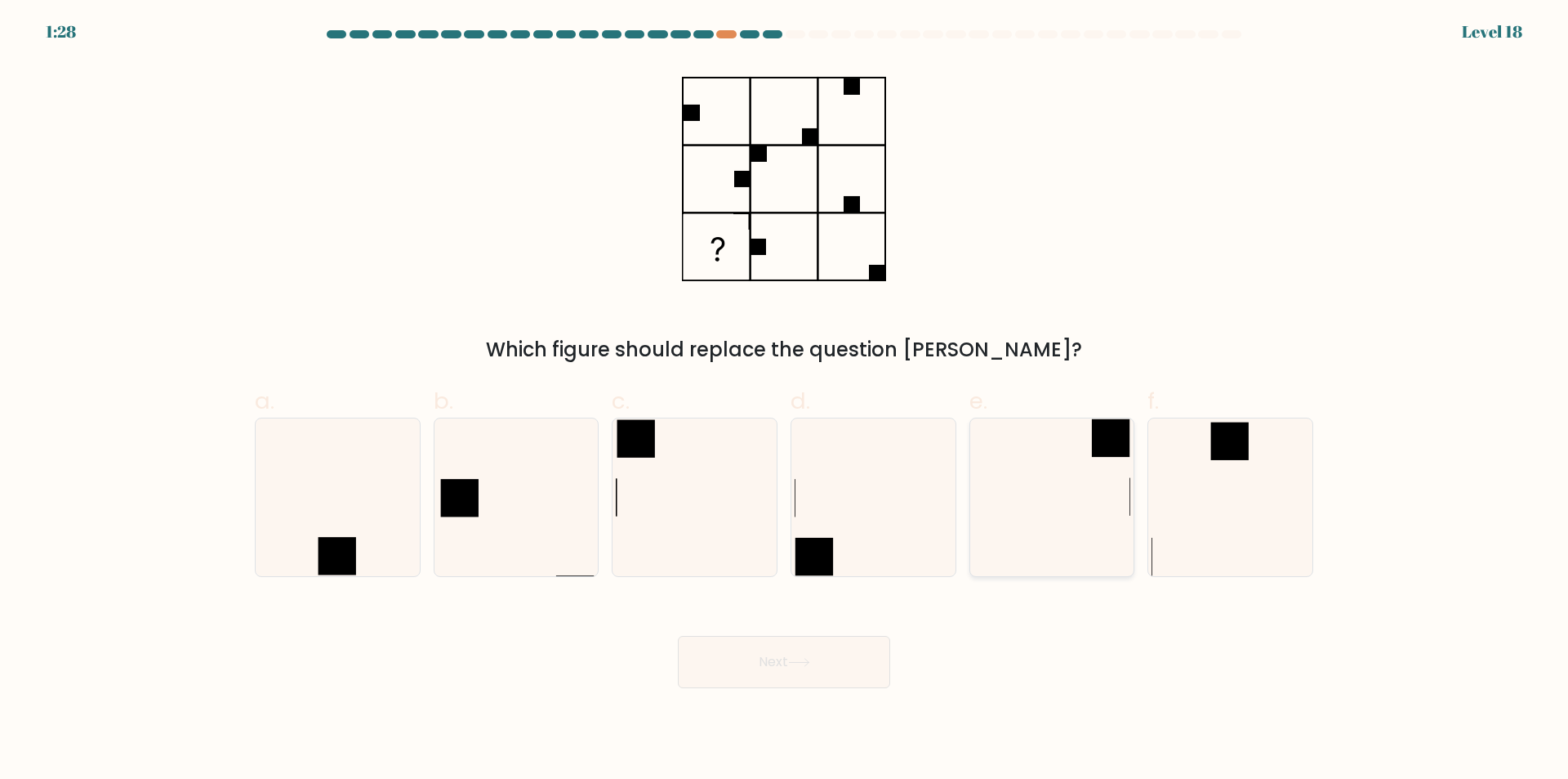
drag, startPoint x: 1104, startPoint y: 555, endPoint x: 1092, endPoint y: 536, distance: 22.5
click at [1101, 547] on icon at bounding box center [1051, 497] width 157 height 157
click at [785, 400] on input "e." at bounding box center [784, 395] width 1 height 11
radio input "true"
click at [827, 657] on button "Next" at bounding box center [784, 662] width 212 height 52
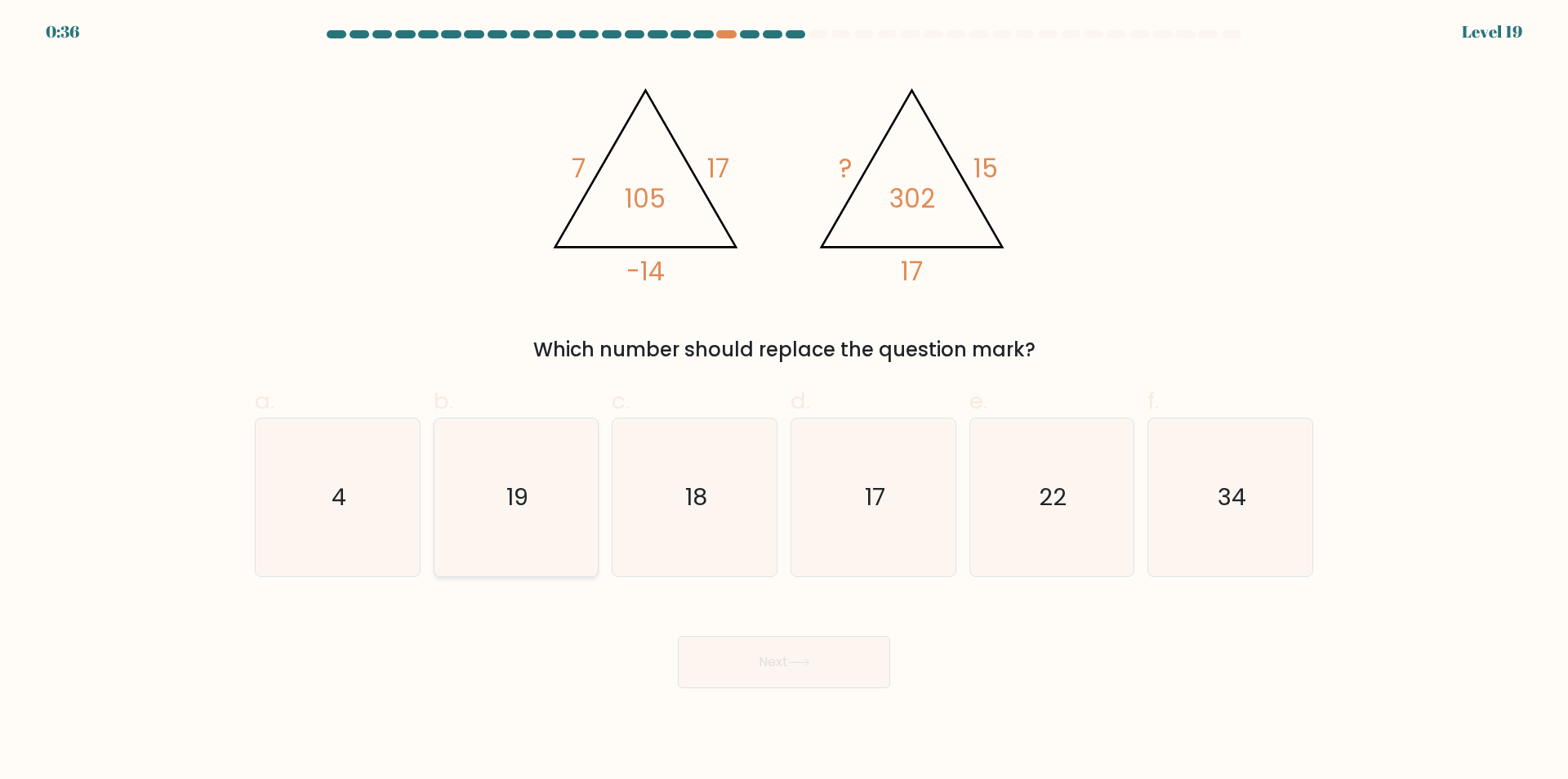
drag, startPoint x: 455, startPoint y: 449, endPoint x: 468, endPoint y: 452, distance: 13.3
click at [455, 451] on icon "19" at bounding box center [516, 497] width 157 height 157
click at [784, 400] on input "b. 19" at bounding box center [784, 395] width 1 height 11
radio input "true"
click at [728, 671] on button "Next" at bounding box center [784, 662] width 212 height 52
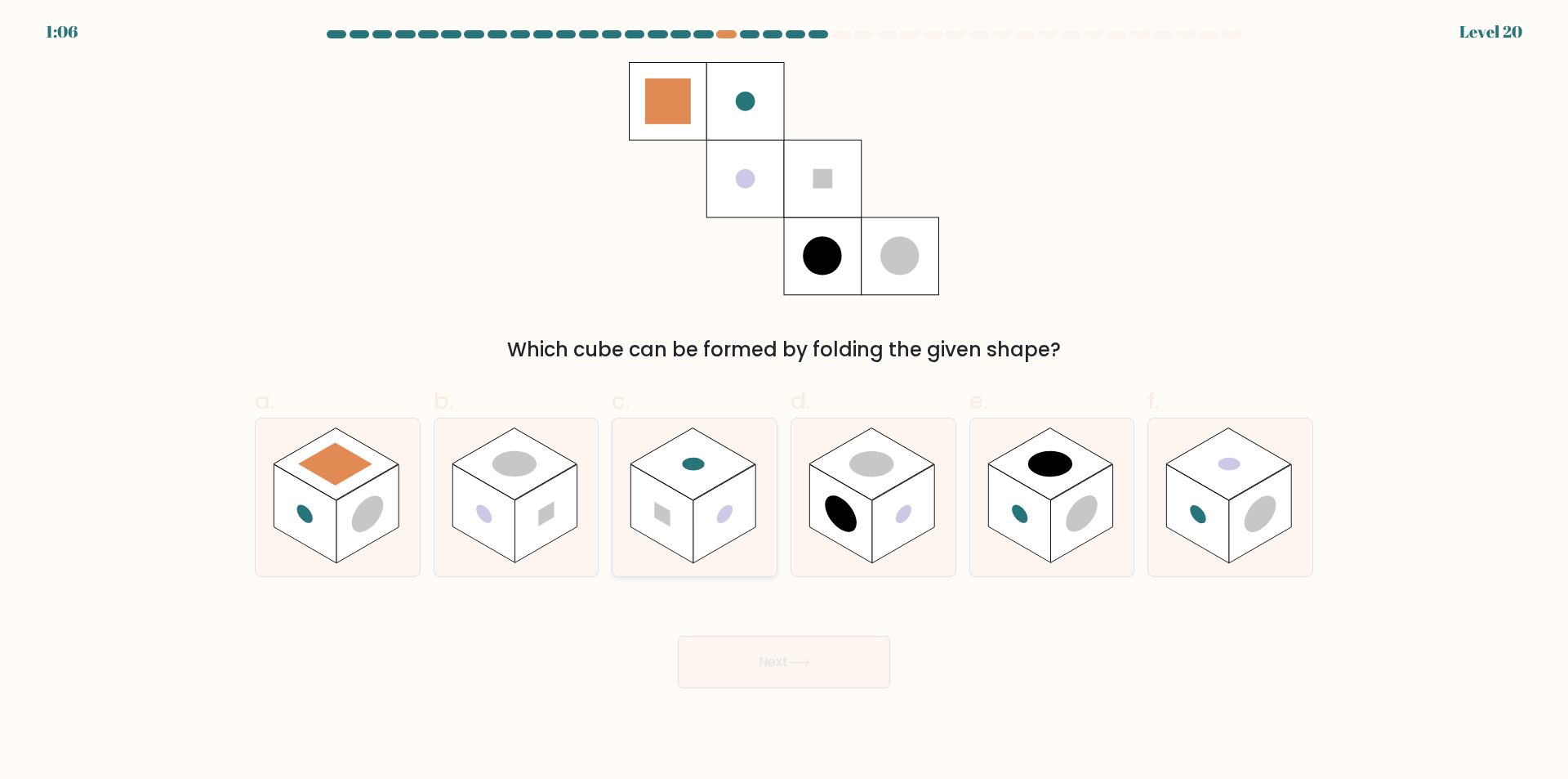
drag, startPoint x: 729, startPoint y: 511, endPoint x: 727, endPoint y: 523, distance: 12.2
click at [727, 511] on circle at bounding box center [725, 514] width 16 height 25
click at [784, 400] on input "c." at bounding box center [784, 395] width 1 height 11
radio input "true"
click at [754, 661] on button "Next" at bounding box center [784, 662] width 212 height 52
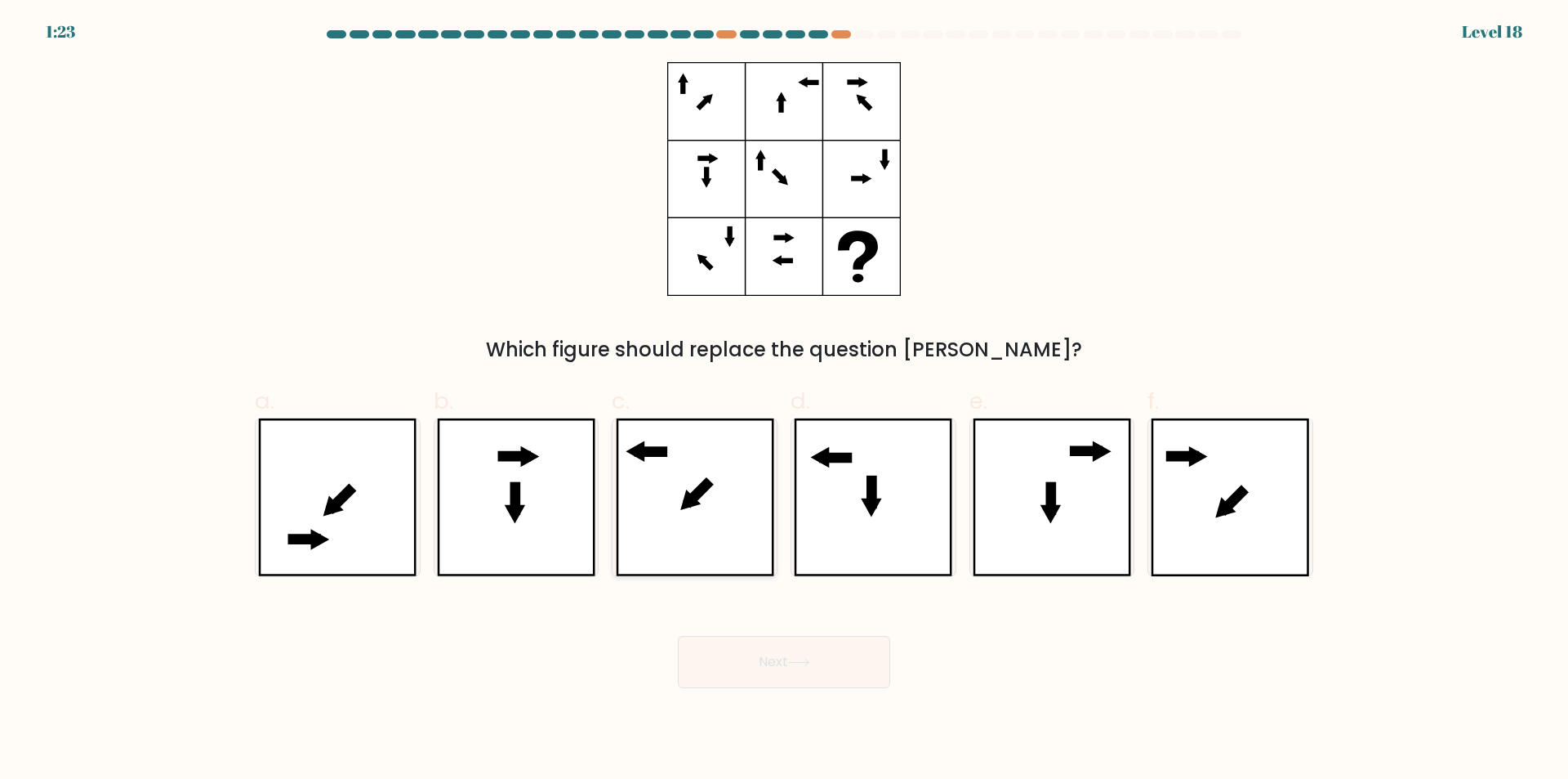
click at [701, 443] on icon at bounding box center [694, 497] width 158 height 157
click at [784, 400] on input "c." at bounding box center [784, 395] width 1 height 11
radio input "true"
click at [811, 659] on icon at bounding box center [800, 663] width 22 height 9
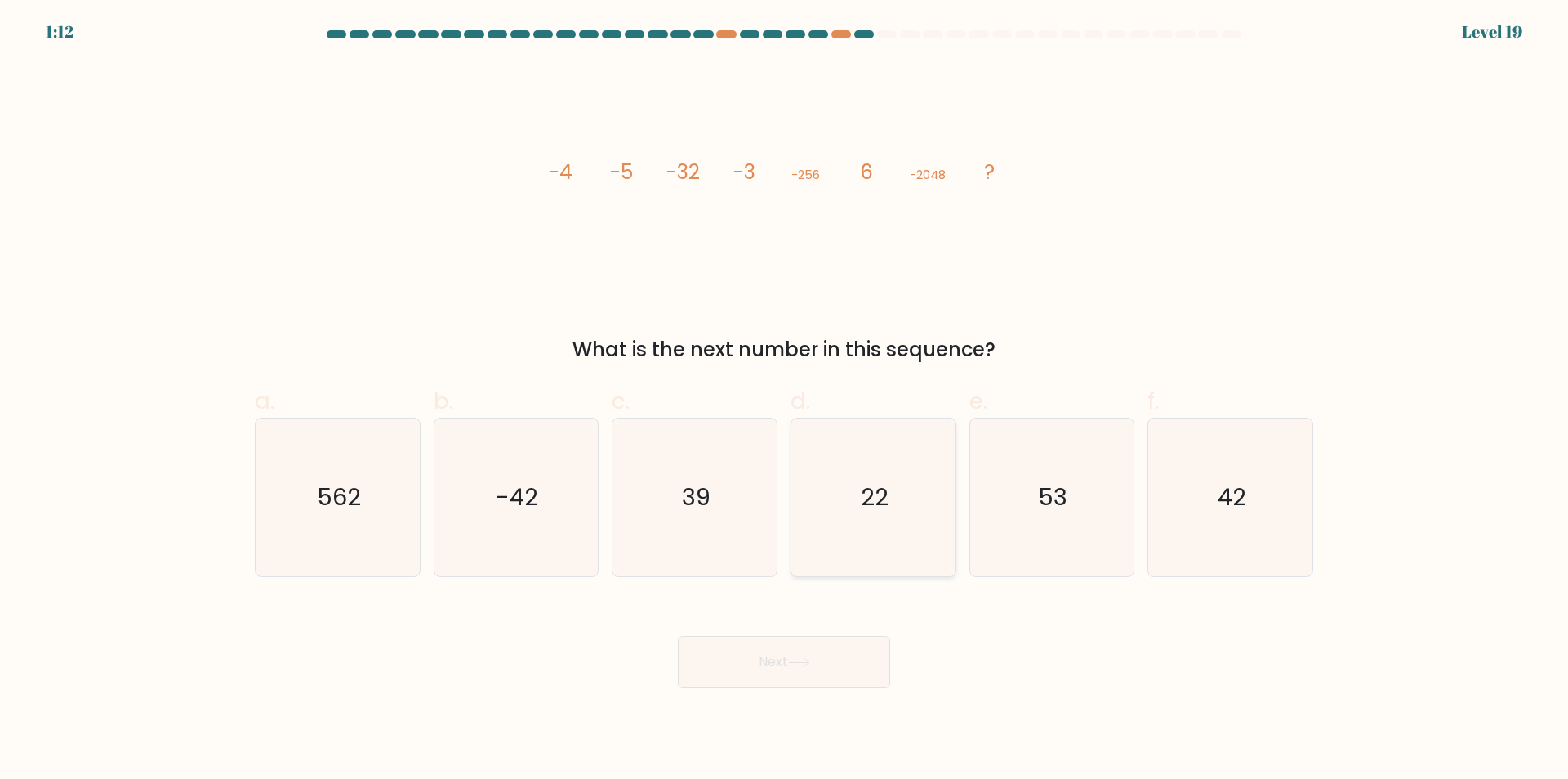
click at [796, 546] on icon "22" at bounding box center [874, 497] width 157 height 157
click at [785, 400] on input "d. 22" at bounding box center [784, 395] width 1 height 11
radio input "true"
click at [802, 673] on button "Next" at bounding box center [784, 662] width 212 height 52
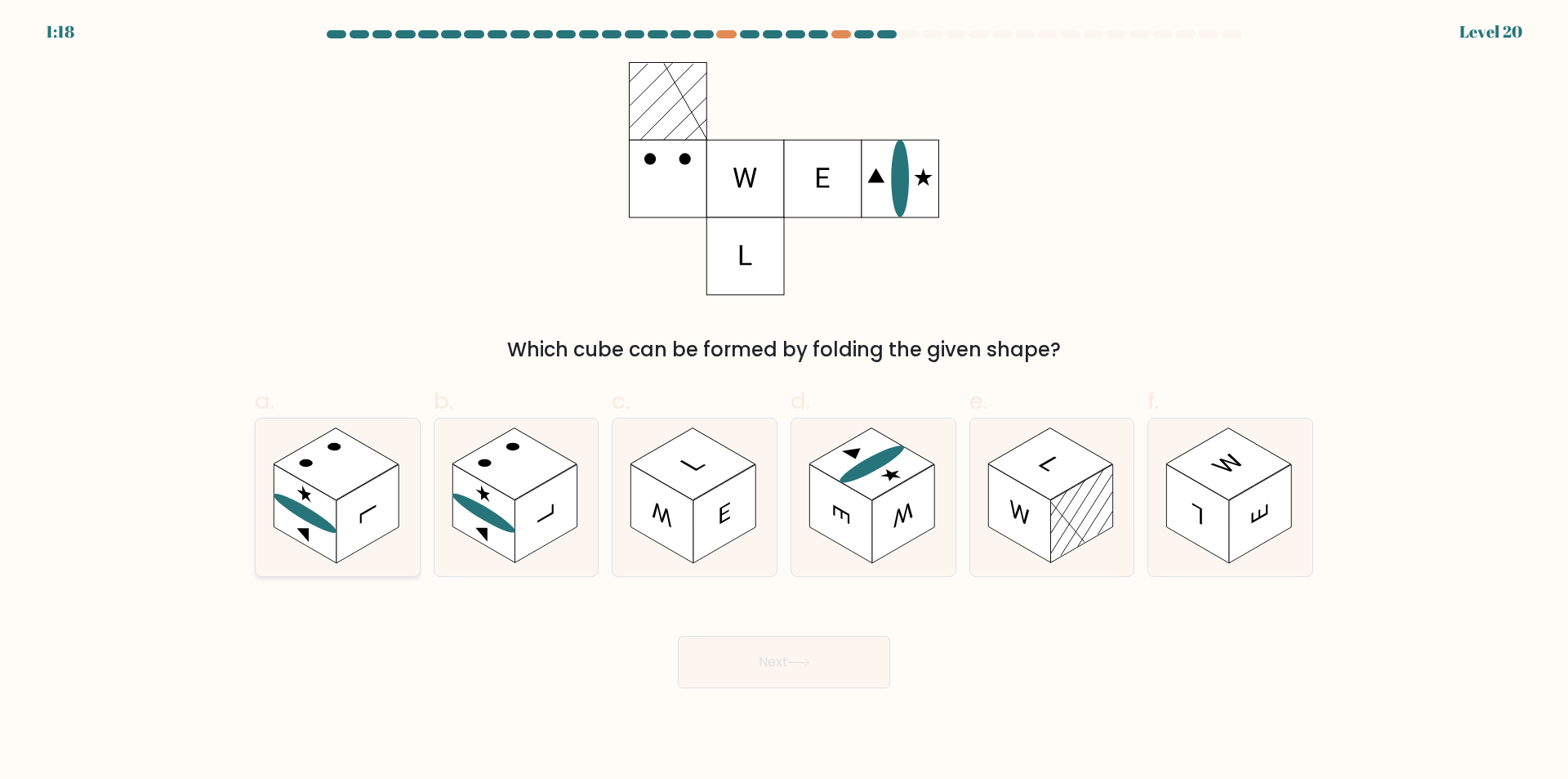
click at [318, 490] on rect at bounding box center [336, 464] width 125 height 72
click at [784, 400] on input "a." at bounding box center [784, 395] width 1 height 11
radio input "true"
click at [704, 659] on button "Next" at bounding box center [784, 662] width 212 height 52
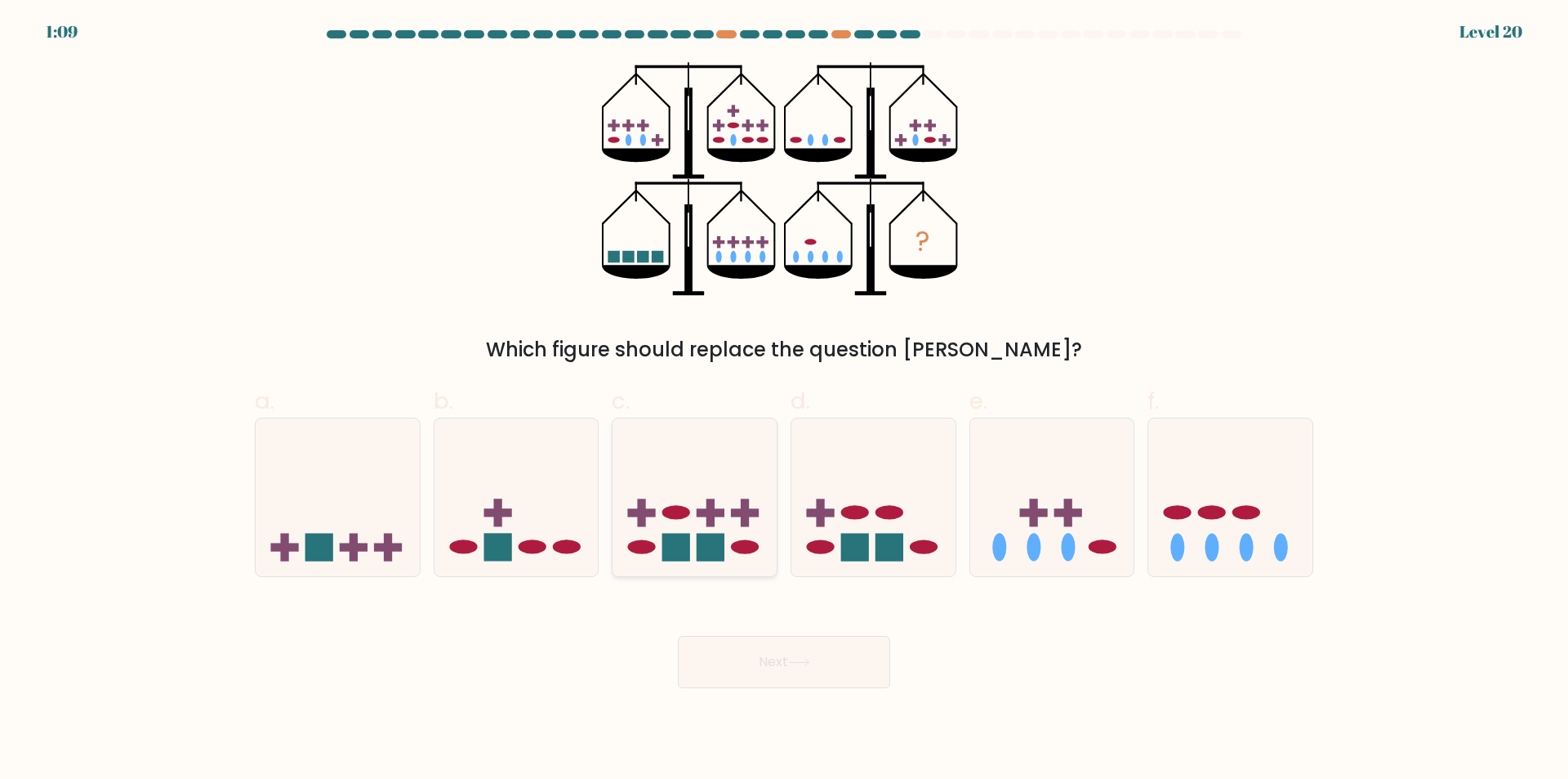
click at [724, 521] on icon at bounding box center [694, 498] width 164 height 135
click at [784, 400] on input "c." at bounding box center [784, 395] width 1 height 11
radio input "true"
click at [774, 682] on button "Next" at bounding box center [784, 662] width 212 height 52
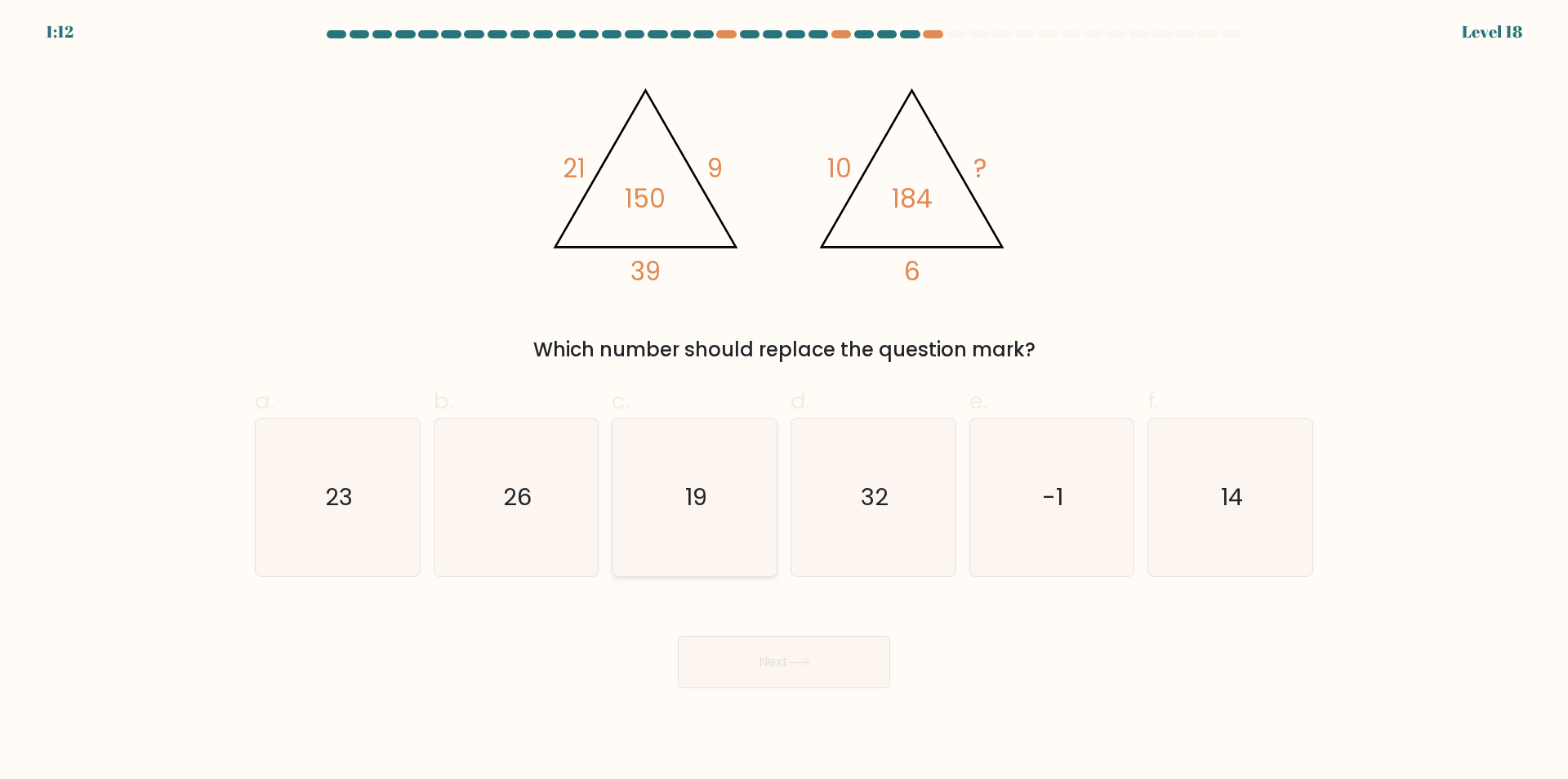
click at [720, 499] on icon "19" at bounding box center [694, 497] width 157 height 157
click at [784, 400] on input "c. 19" at bounding box center [784, 395] width 1 height 11
radio input "true"
click at [762, 639] on button "Next" at bounding box center [784, 662] width 212 height 52
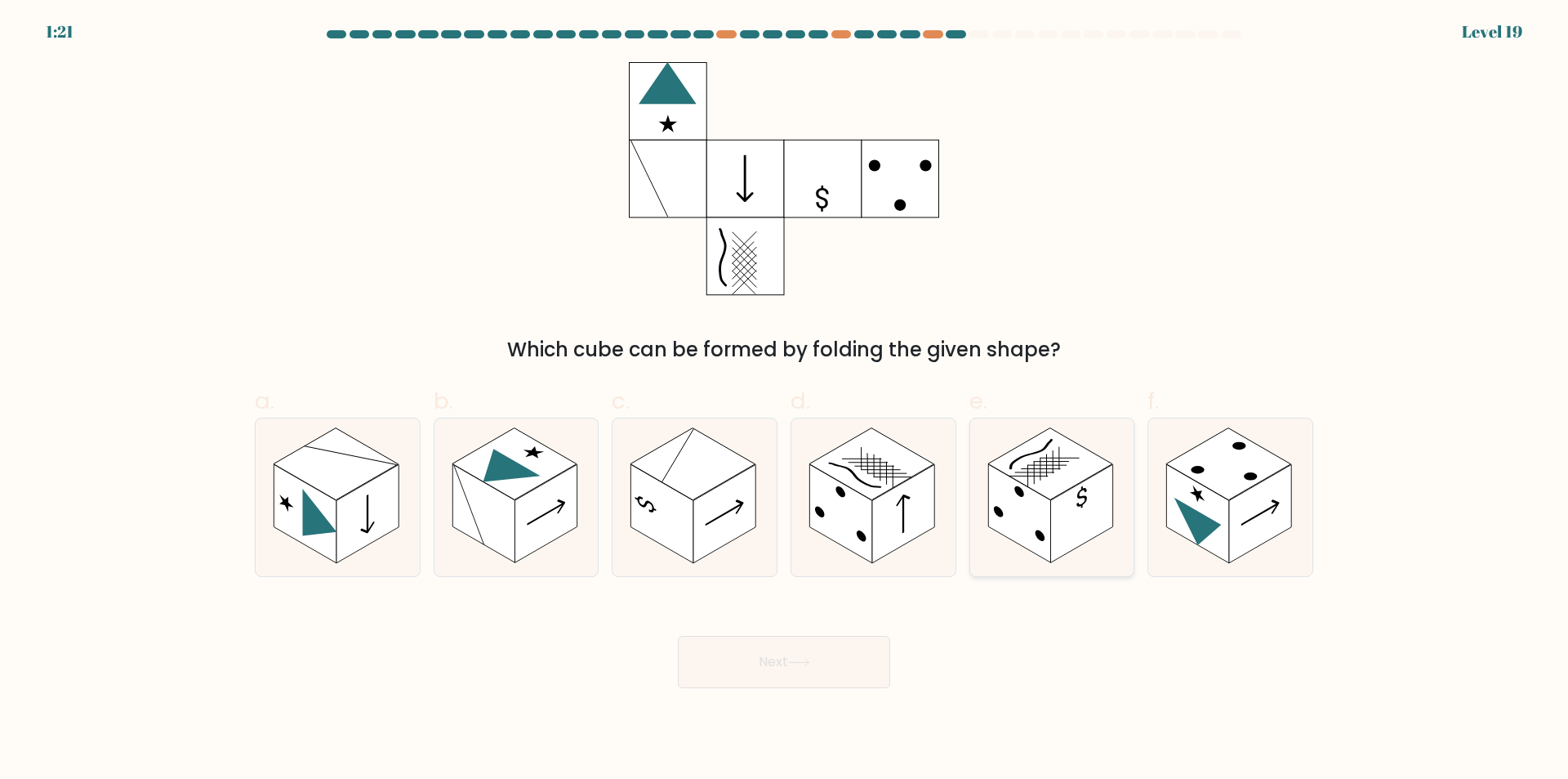
click at [1022, 500] on rect at bounding box center [1019, 514] width 62 height 99
click at [785, 400] on input "e." at bounding box center [784, 395] width 1 height 11
radio input "true"
click at [870, 662] on button "Next" at bounding box center [784, 662] width 212 height 52
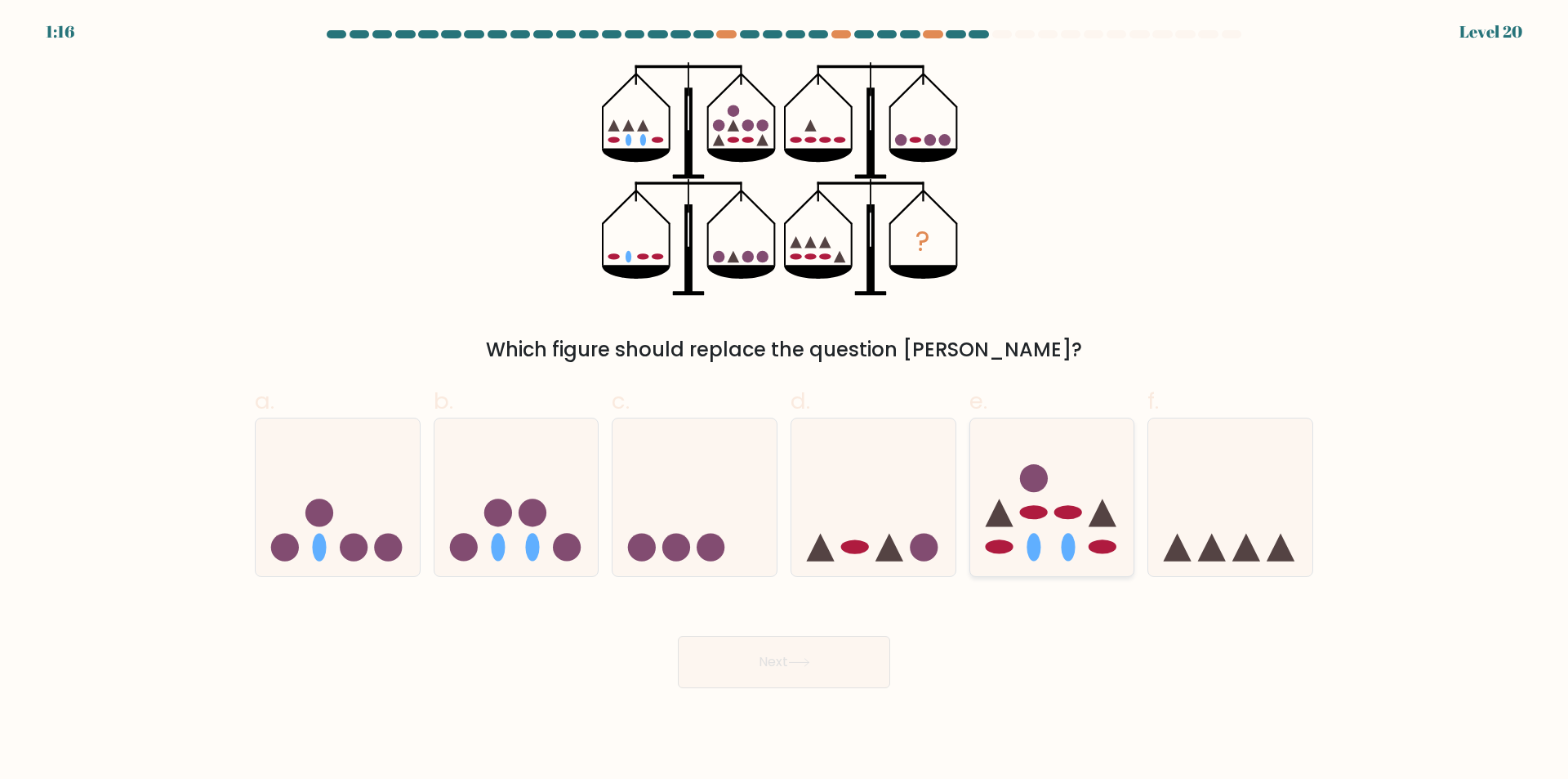
click at [991, 505] on icon at bounding box center [1052, 498] width 164 height 135
click at [785, 400] on input "e." at bounding box center [784, 395] width 1 height 11
radio input "true"
click at [828, 661] on button "Next" at bounding box center [784, 662] width 212 height 52
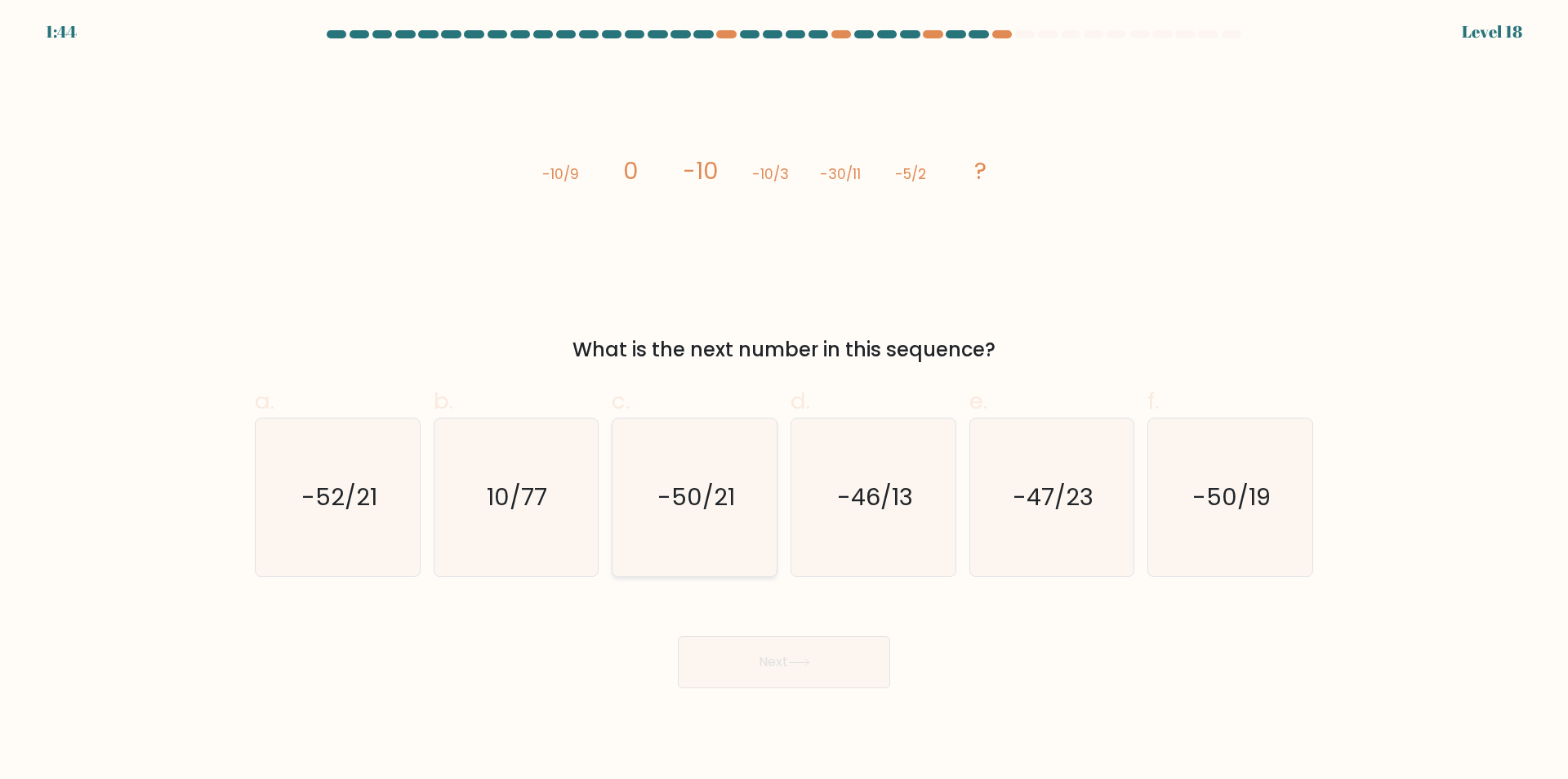
click at [738, 484] on icon "-50/21" at bounding box center [694, 497] width 157 height 157
click at [784, 400] on input "c. -50/21" at bounding box center [784, 395] width 1 height 11
radio input "true"
click at [771, 648] on button "Next" at bounding box center [784, 662] width 212 height 52
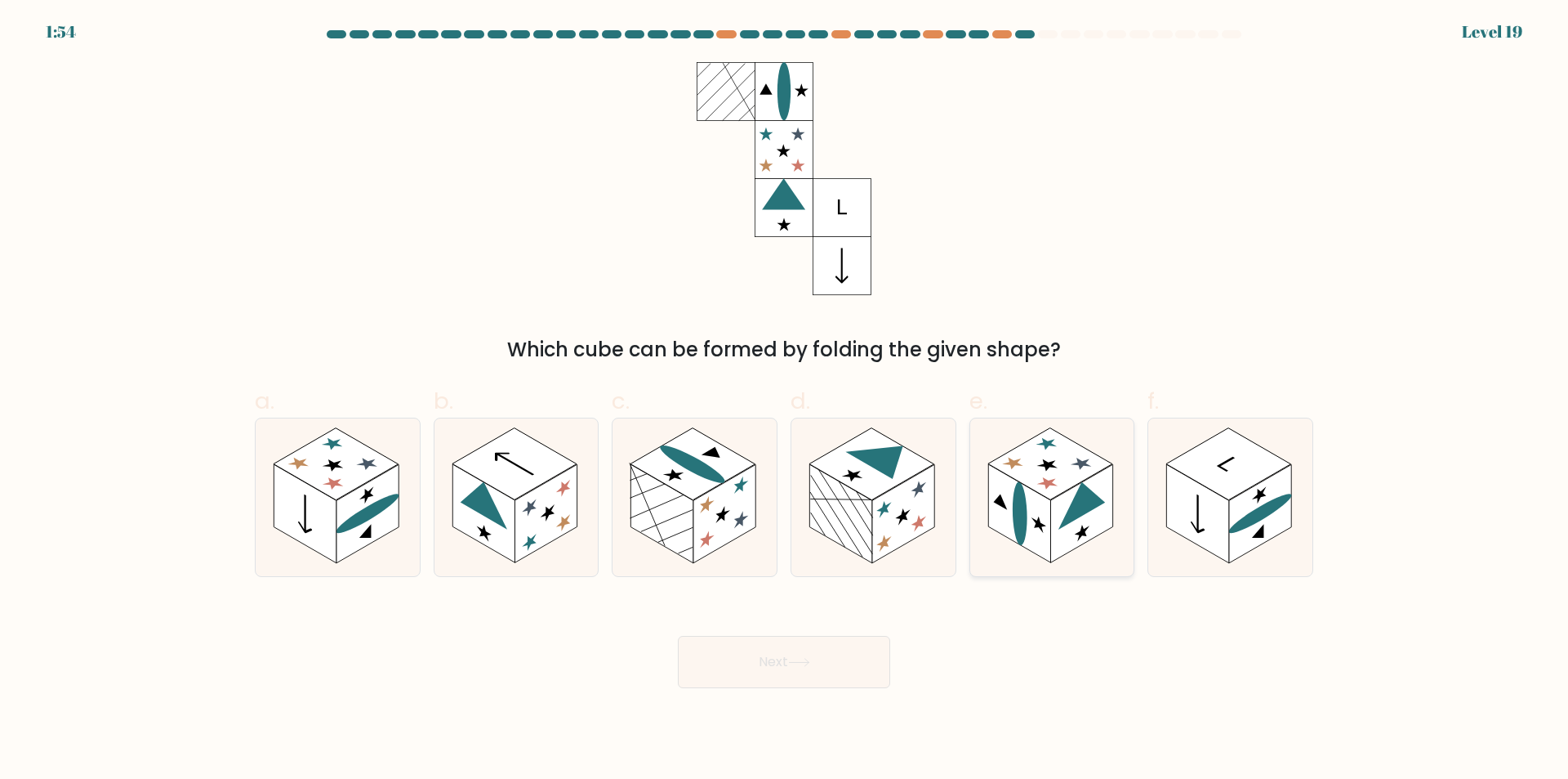
click at [1125, 469] on icon at bounding box center [1052, 497] width 164 height 157
click at [785, 400] on input "e." at bounding box center [784, 395] width 1 height 11
radio input "true"
click at [1216, 481] on rect at bounding box center [1229, 464] width 125 height 72
click at [785, 400] on input "f." at bounding box center [784, 395] width 1 height 11
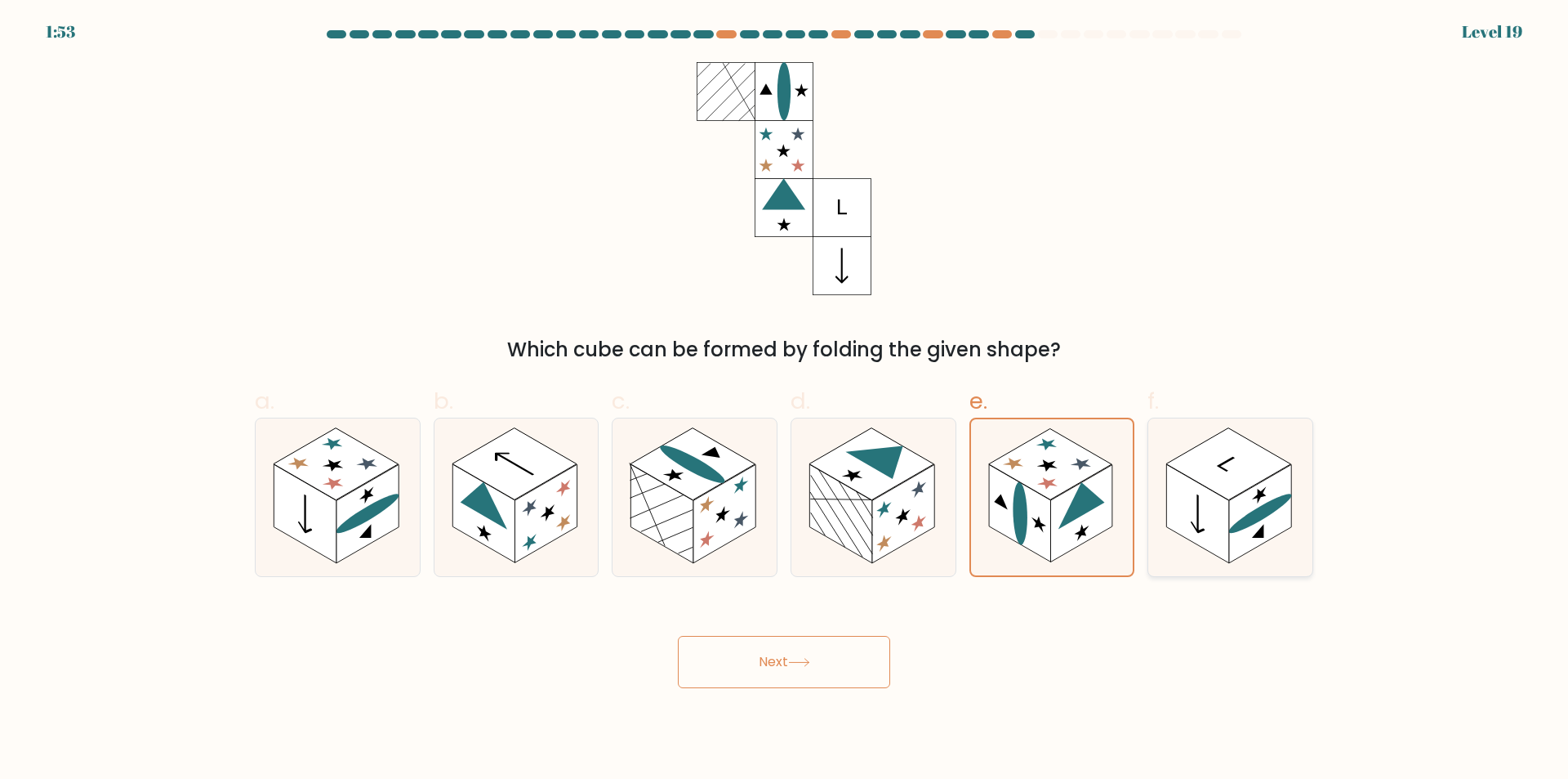
radio input "true"
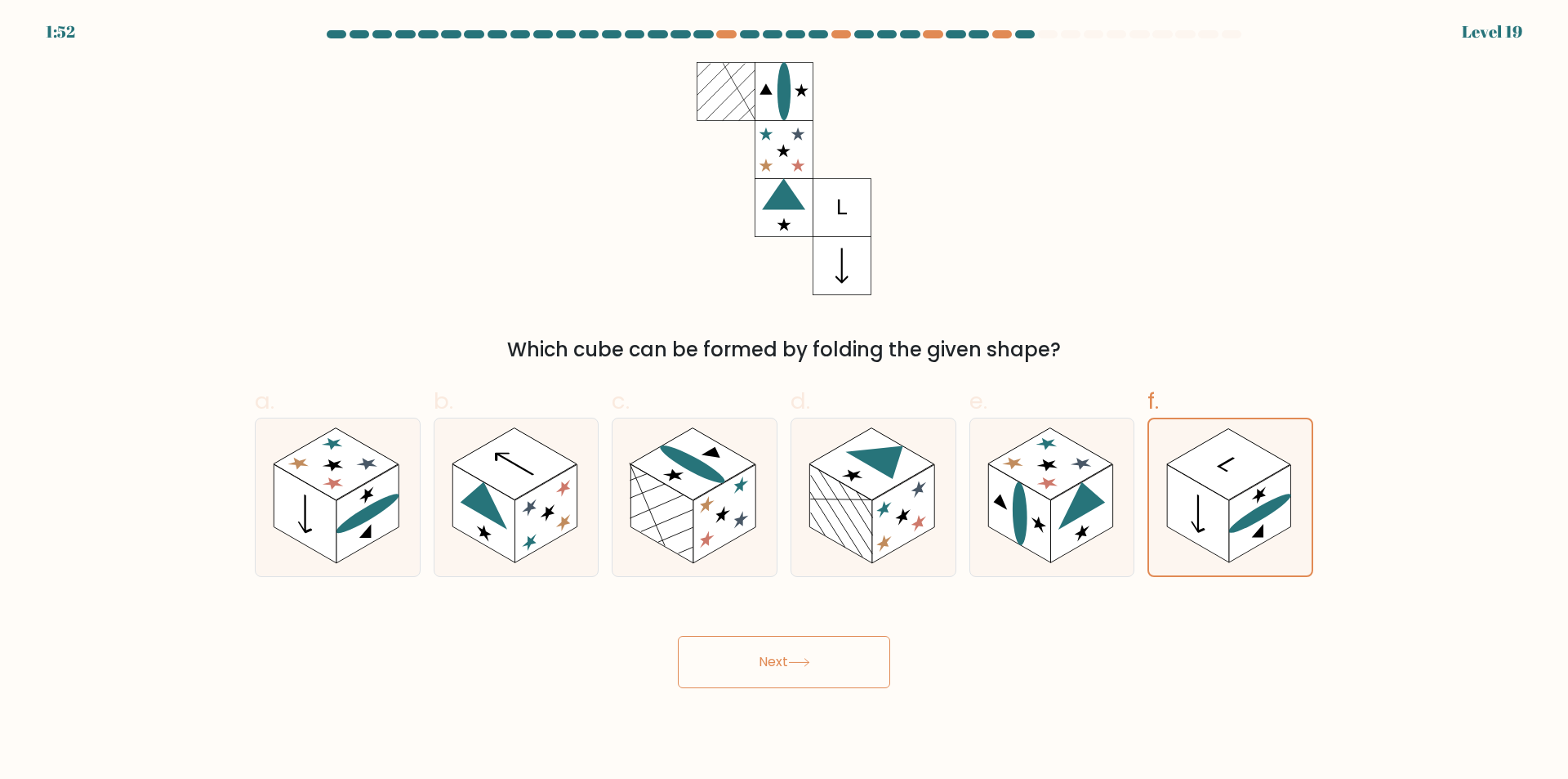
click at [811, 659] on icon at bounding box center [800, 663] width 22 height 9
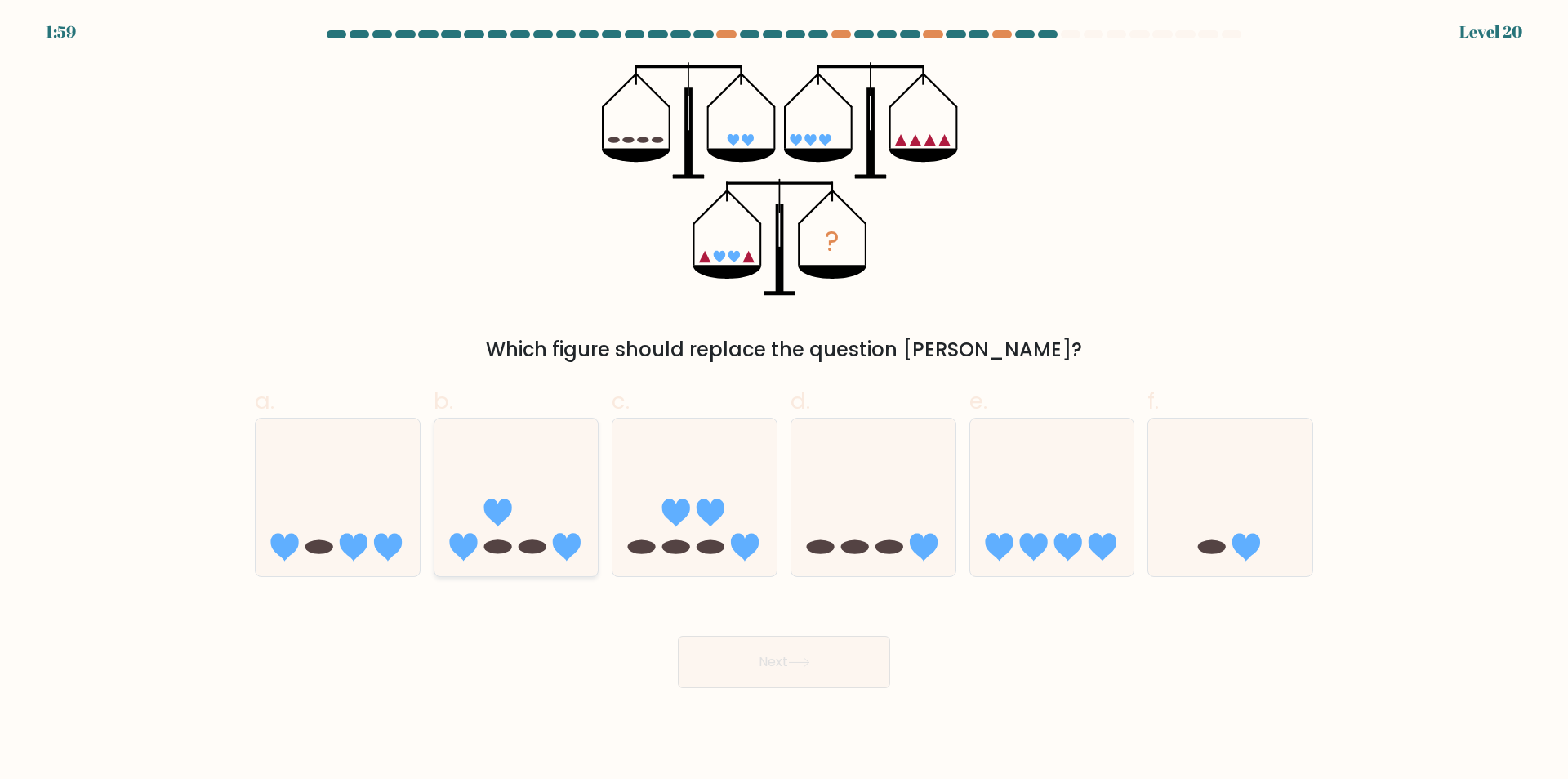
click at [568, 518] on icon at bounding box center [516, 498] width 164 height 135
click at [784, 400] on input "b." at bounding box center [784, 395] width 1 height 11
radio input "true"
click at [842, 682] on button "Next" at bounding box center [784, 662] width 212 height 52
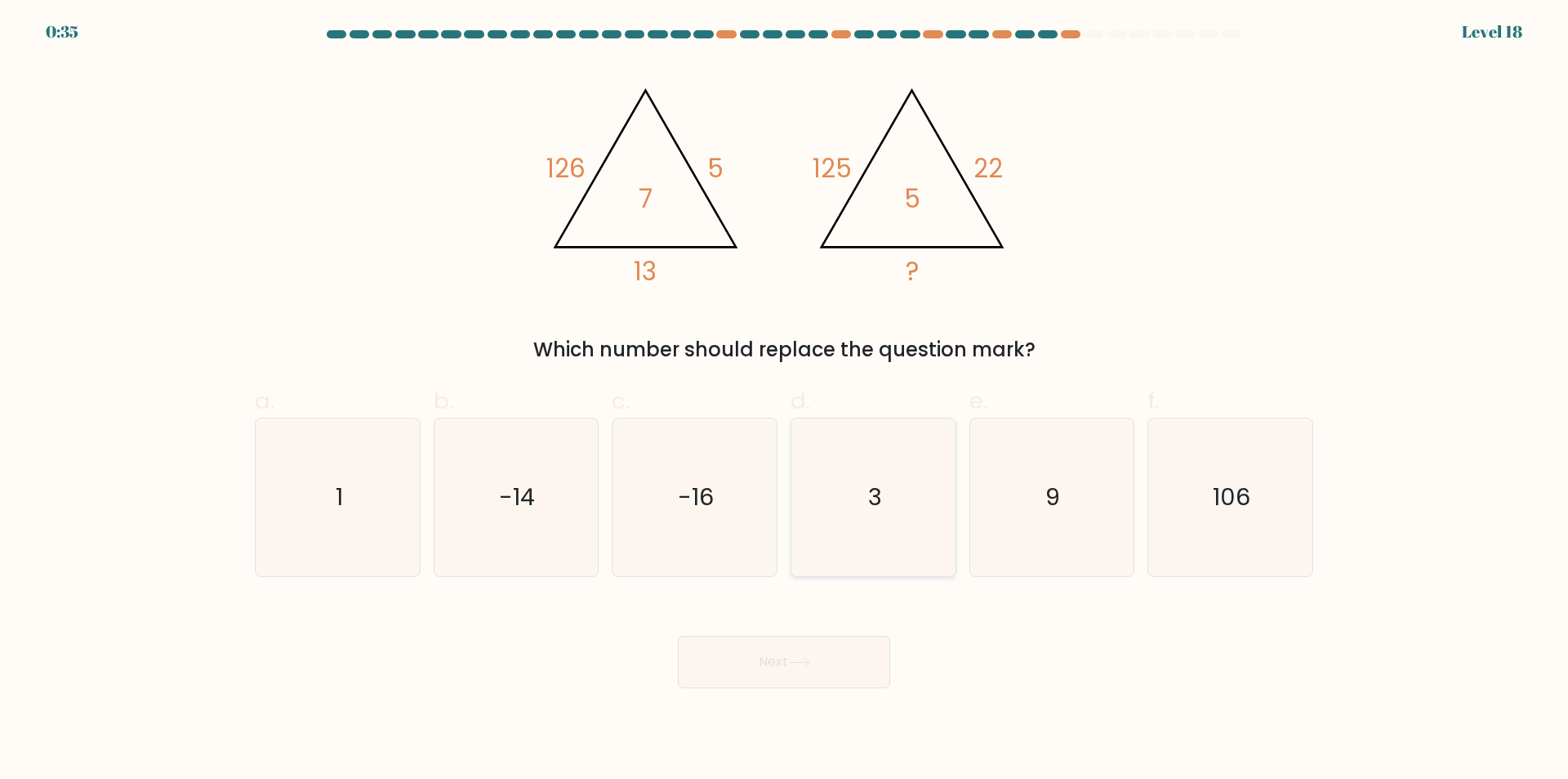
drag, startPoint x: 937, startPoint y: 507, endPoint x: 916, endPoint y: 528, distance: 29.7
click at [933, 510] on icon "3" at bounding box center [874, 497] width 157 height 157
click at [785, 400] on input "d. 3" at bounding box center [784, 395] width 1 height 11
radio input "true"
click at [848, 668] on button "Next" at bounding box center [784, 662] width 212 height 52
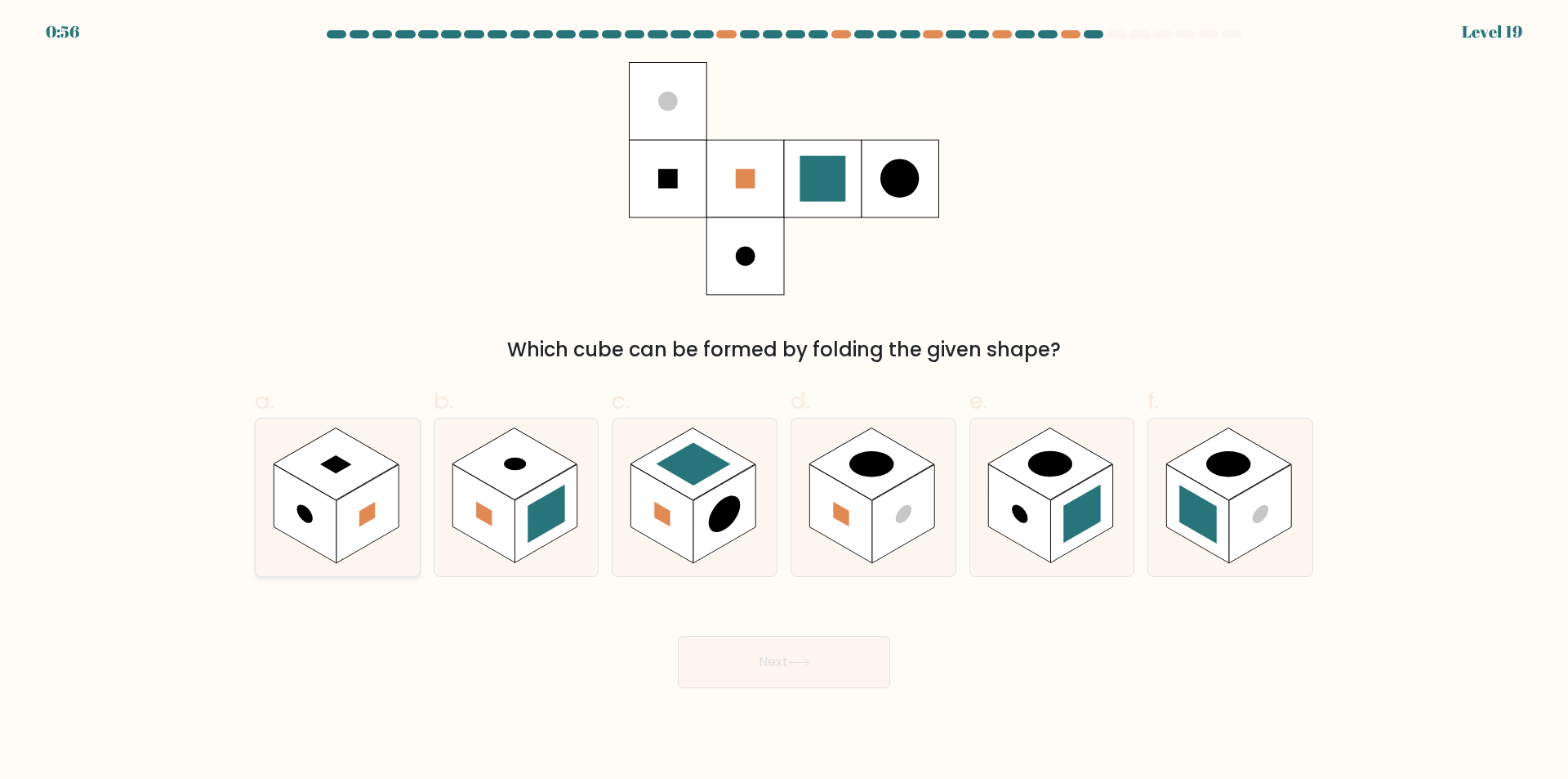
click at [267, 473] on icon at bounding box center [337, 497] width 164 height 157
click at [784, 400] on input "a." at bounding box center [784, 395] width 1 height 11
radio input "true"
click at [775, 665] on button "Next" at bounding box center [784, 662] width 212 height 52
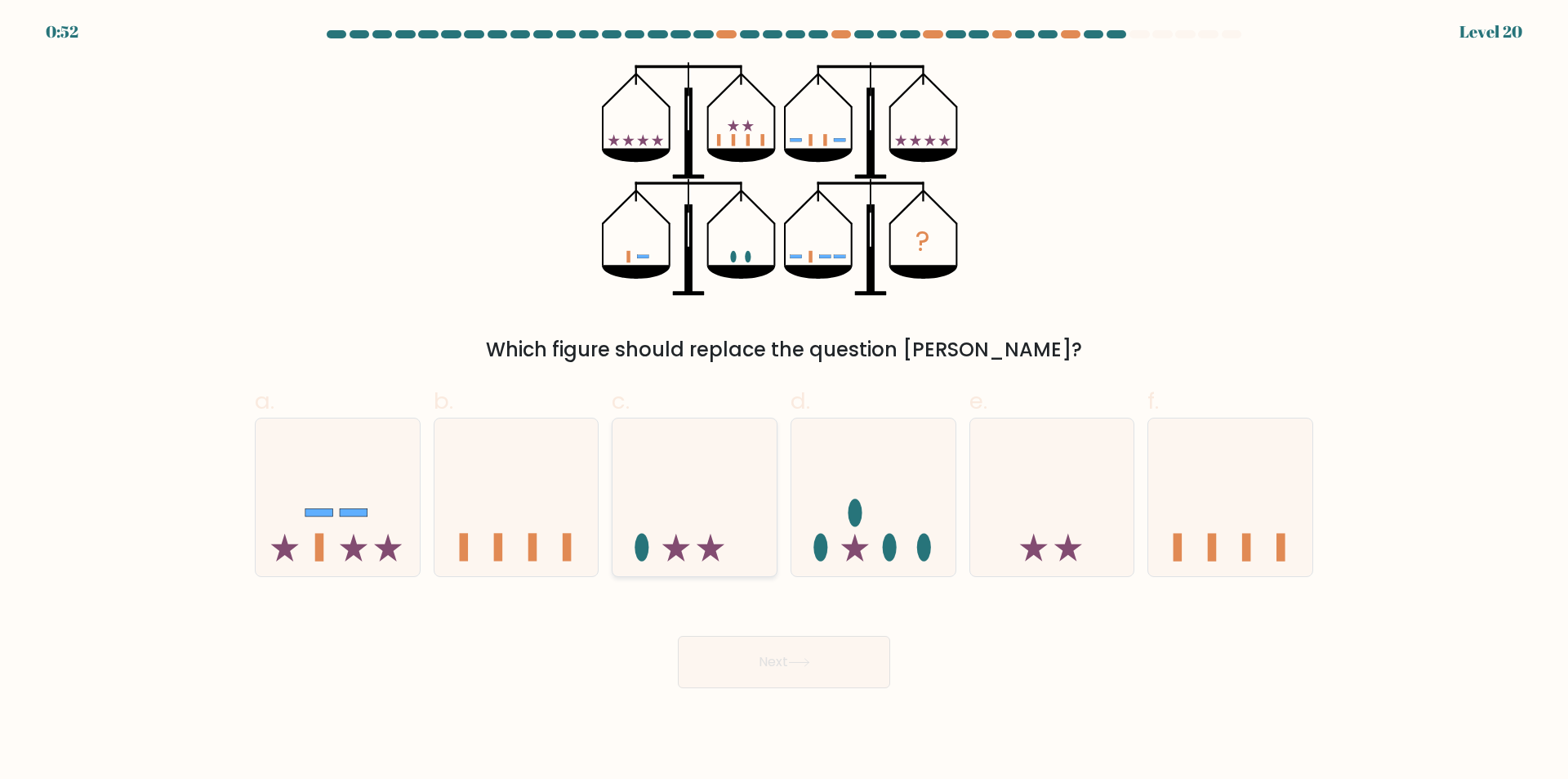
click at [736, 544] on icon at bounding box center [694, 498] width 164 height 135
click at [784, 400] on input "c." at bounding box center [784, 395] width 1 height 11
radio input "true"
click at [726, 697] on body "0:01 Level 20" at bounding box center [784, 389] width 1568 height 779
click at [736, 679] on button "Next" at bounding box center [784, 662] width 212 height 52
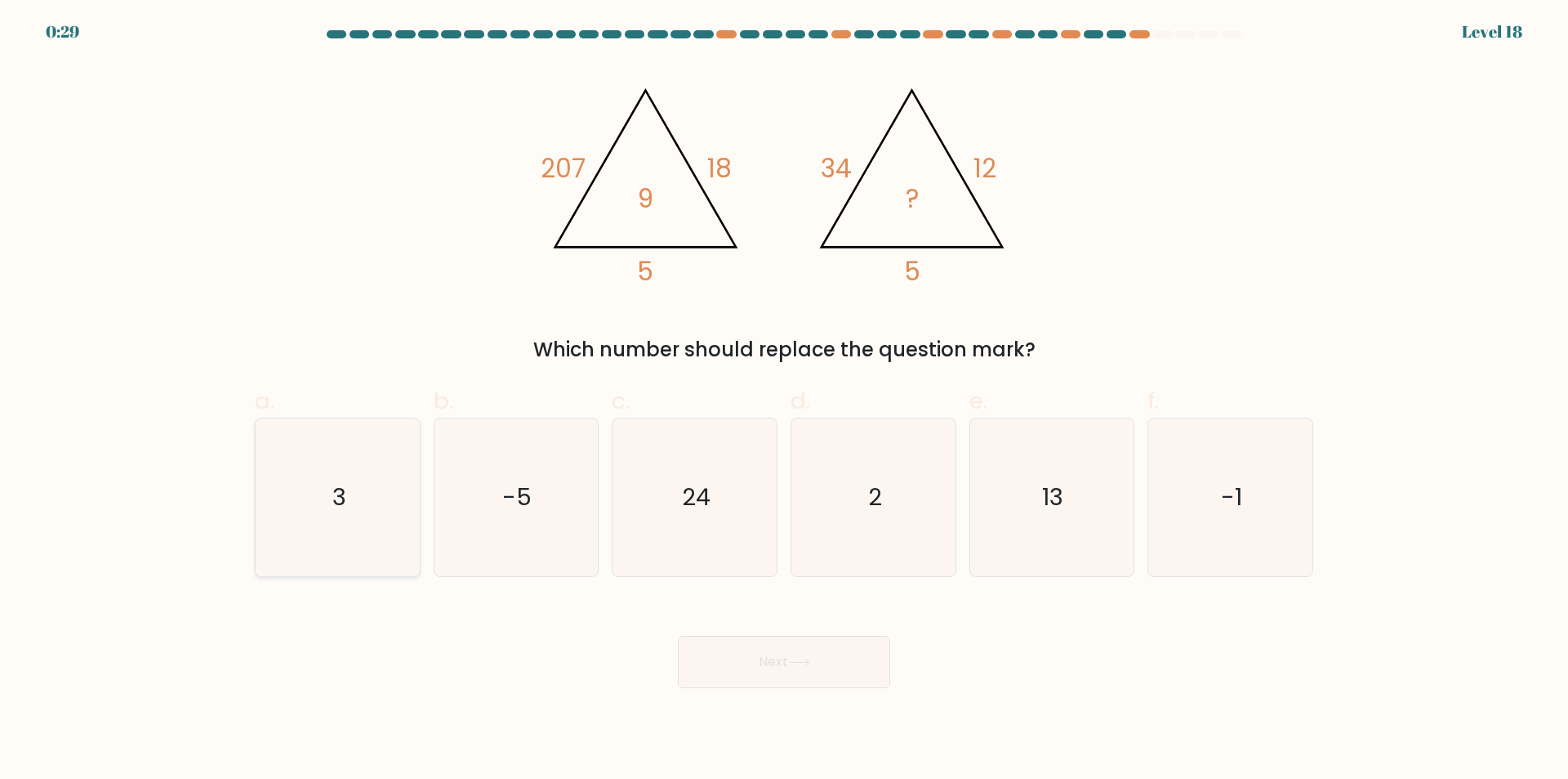
click at [343, 491] on text "3" at bounding box center [338, 498] width 14 height 33
click at [784, 400] on input "a. 3" at bounding box center [784, 395] width 1 height 11
radio input "true"
click at [803, 659] on icon at bounding box center [800, 663] width 22 height 9
